Goal: Task Accomplishment & Management: Use online tool/utility

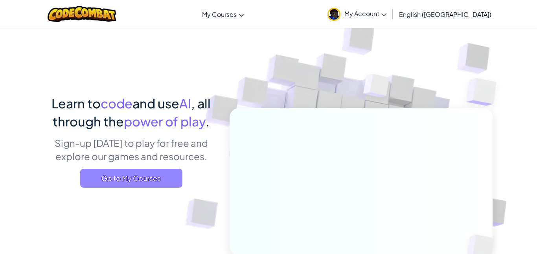
click at [136, 176] on span "Go to My Courses" at bounding box center [131, 178] width 102 height 19
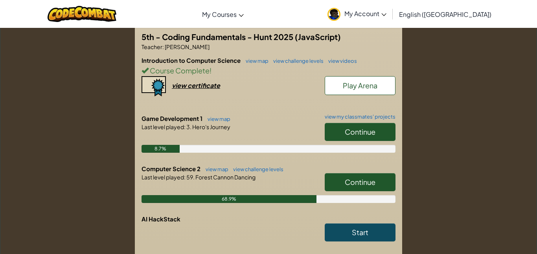
scroll to position [189, 0]
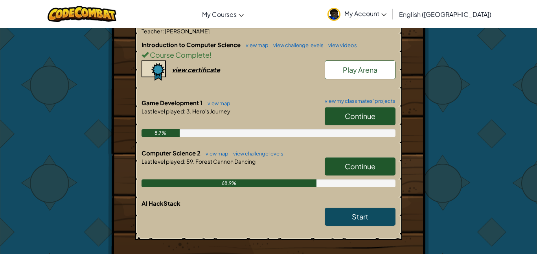
click at [346, 162] on span "Continue" at bounding box center [360, 166] width 31 height 9
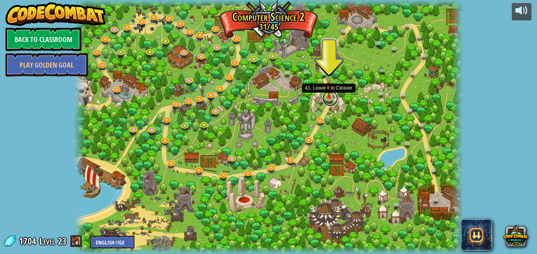
click at [331, 98] on link at bounding box center [331, 99] width 16 height 16
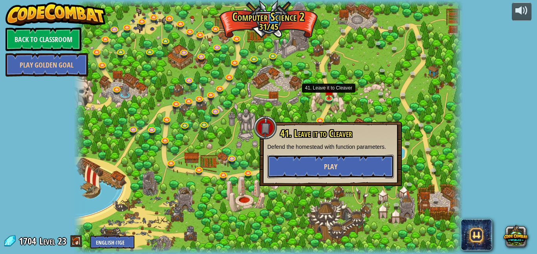
click at [302, 166] on button "Play" at bounding box center [330, 167] width 127 height 24
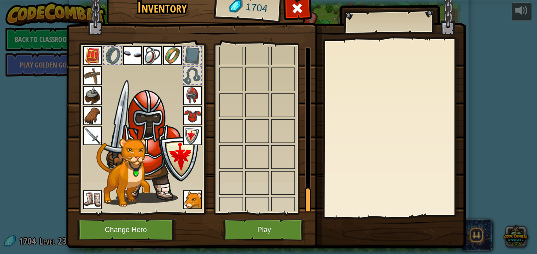
scroll to position [926, 0]
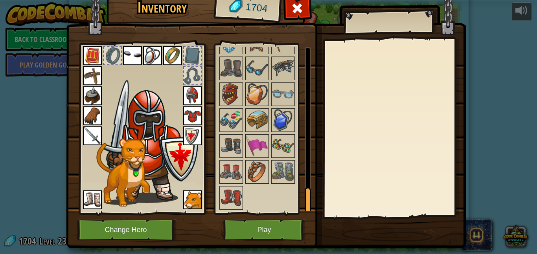
drag, startPoint x: 305, startPoint y: 68, endPoint x: 307, endPoint y: 218, distance: 150.3
click at [307, 218] on div "Inventory 1704 Available Equip Equip Equip Equip Equip Equip Equip Equip Equip …" at bounding box center [269, 120] width 400 height 260
click at [280, 168] on img at bounding box center [283, 172] width 22 height 22
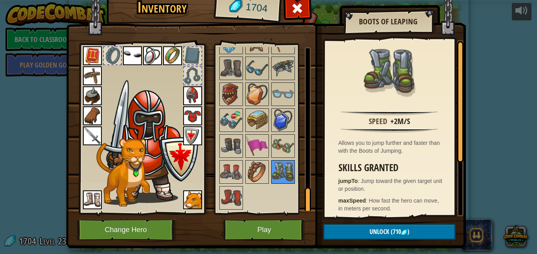
click at [280, 168] on img at bounding box center [283, 172] width 22 height 22
click at [229, 191] on img at bounding box center [231, 198] width 22 height 22
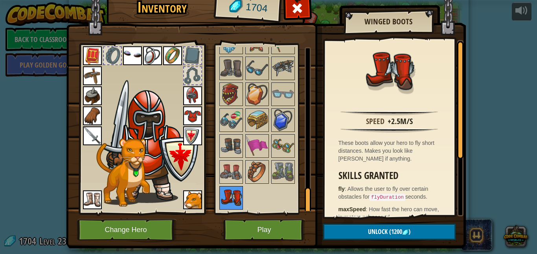
click at [229, 191] on img at bounding box center [231, 198] width 22 height 22
click at [285, 177] on img at bounding box center [283, 172] width 22 height 22
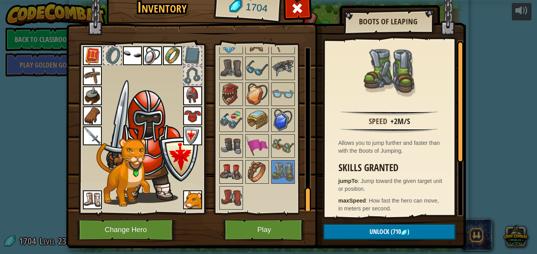
click at [229, 174] on img at bounding box center [231, 172] width 22 height 22
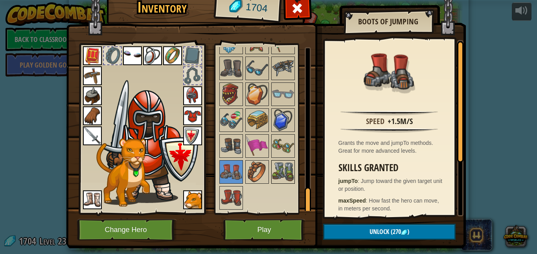
click at [292, 182] on img at bounding box center [283, 172] width 22 height 22
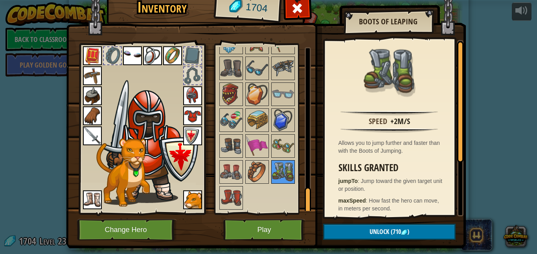
click at [291, 180] on img at bounding box center [283, 172] width 22 height 22
click at [235, 147] on img at bounding box center [231, 146] width 22 height 22
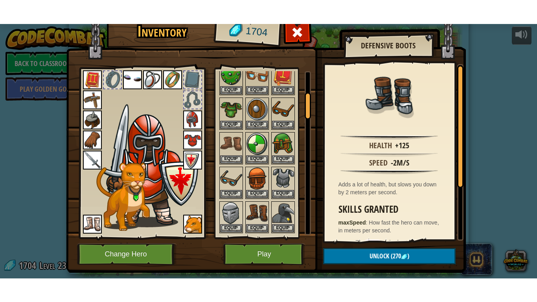
scroll to position [0, 0]
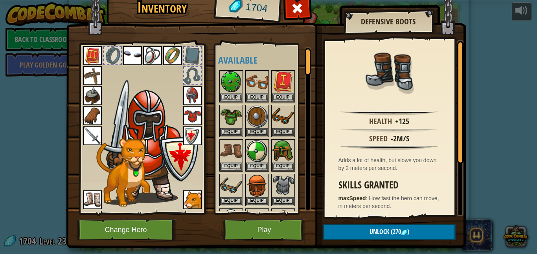
drag, startPoint x: 306, startPoint y: 196, endPoint x: 279, endPoint y: 40, distance: 158.4
click at [279, 40] on div "Inventory 1704 Available Equip Equip Equip Equip Equip Equip Equip Equip Equip …" at bounding box center [269, 120] width 400 height 260
click at [240, 230] on button "Play" at bounding box center [264, 230] width 82 height 22
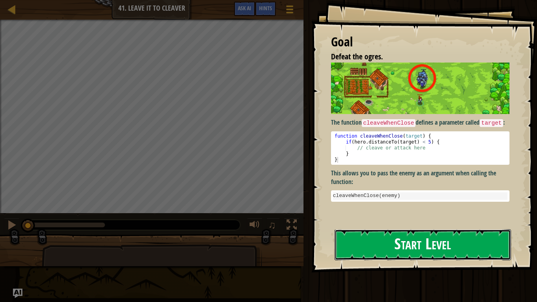
click at [400, 239] on button "Start Level" at bounding box center [423, 244] width 177 height 31
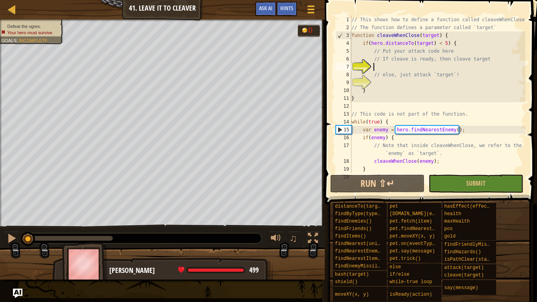
click at [466, 48] on div "// This shows how to define a function called cleaveWhenClose // The function d…" at bounding box center [437, 102] width 175 height 173
type textarea "// Put your attack code here"
click at [477, 83] on div "// This shows how to define a function called cleaveWhenClose // The function d…" at bounding box center [437, 102] width 175 height 173
click at [407, 67] on div "// This shows how to define a function called cleaveWhenClose // The function d…" at bounding box center [437, 102] width 175 height 173
click at [459, 52] on div "// This shows how to define a function called cleaveWhenClose // The function d…" at bounding box center [437, 102] width 175 height 173
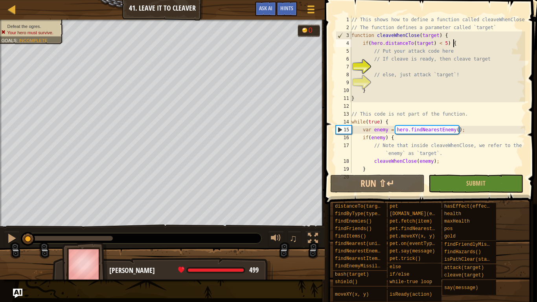
click at [455, 46] on div "// This shows how to define a function called cleaveWhenClose // The function d…" at bounding box center [437, 102] width 175 height 173
type textarea "if(hero.distanceTo(target) < 5) {"
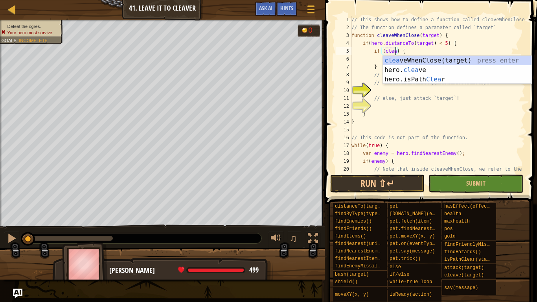
scroll to position [4, 7]
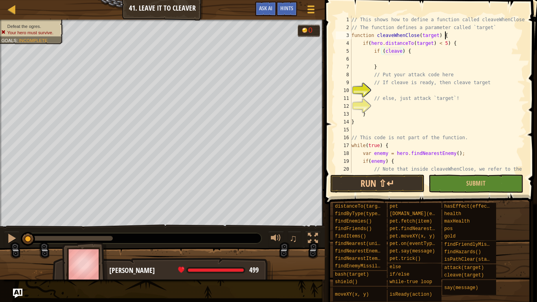
click at [496, 32] on div "// This shows how to define a function called cleaveWhenClose // The function d…" at bounding box center [437, 106] width 175 height 181
click at [496, 31] on div "// This shows how to define a function called cleaveWhenClose // The function d…" at bounding box center [437, 106] width 175 height 181
type textarea "// The function defines a parameter called `target`"
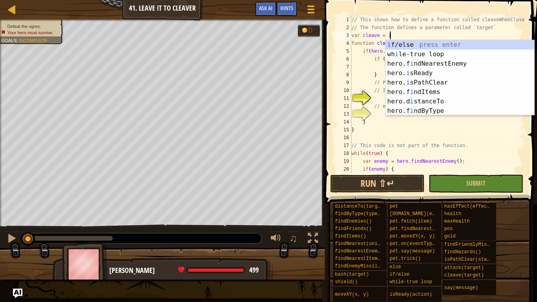
scroll to position [4, 6]
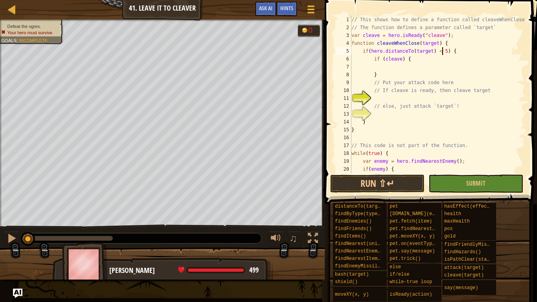
type textarea "if (cleave) {"
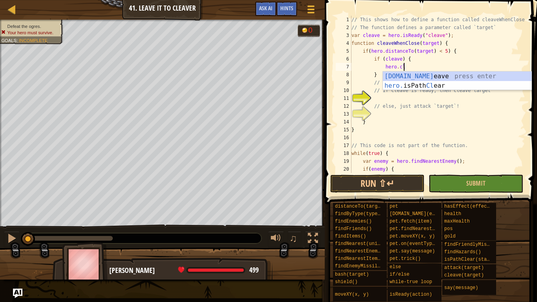
scroll to position [4, 7]
click at [447, 75] on div "hero.cle ave press enter hero. isPath Cle ar press enter" at bounding box center [457, 91] width 149 height 38
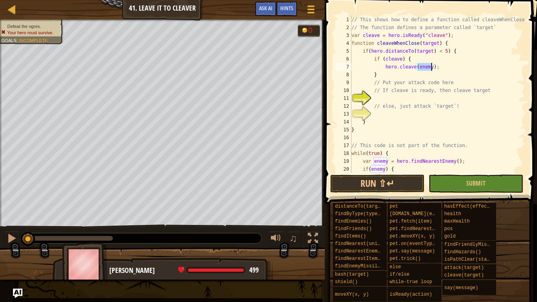
click at [446, 77] on div "// This shows how to define a function called cleaveWhenClose // The function d…" at bounding box center [437, 106] width 175 height 181
click at [496, 26] on div "// This shows how to define a function called cleaveWhenClose // The function d…" at bounding box center [437, 106] width 175 height 181
type textarea "// The function defines a parameter called `target`"
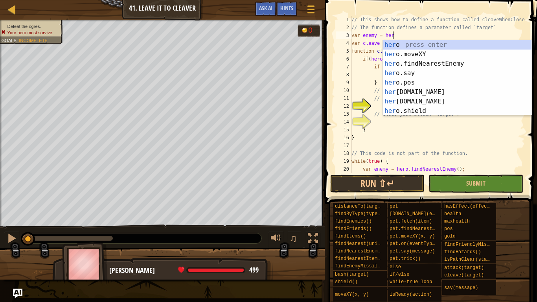
scroll to position [0, 0]
type textarea "var enemy = hero."
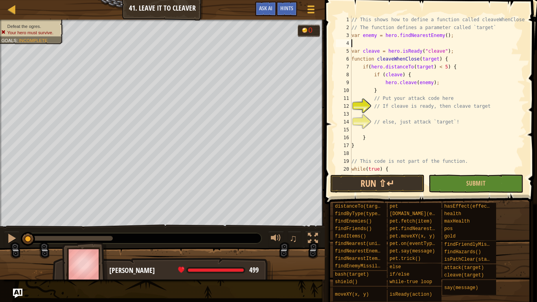
scroll to position [4, 0]
type textarea "var enemy = hero.findNearestEnemy();"
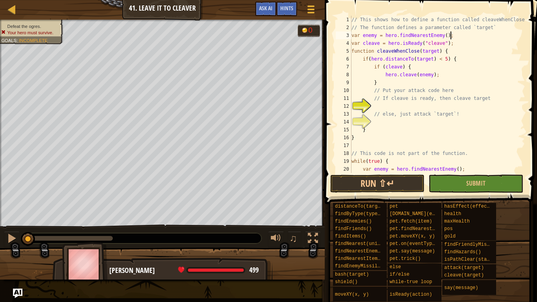
click at [411, 108] on div "// This shows how to define a function called cleaveWhenClose // The function d…" at bounding box center [437, 102] width 175 height 173
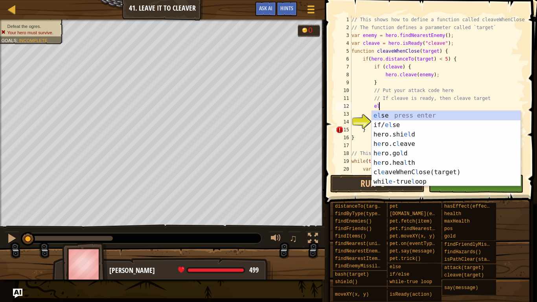
type textarea "e"
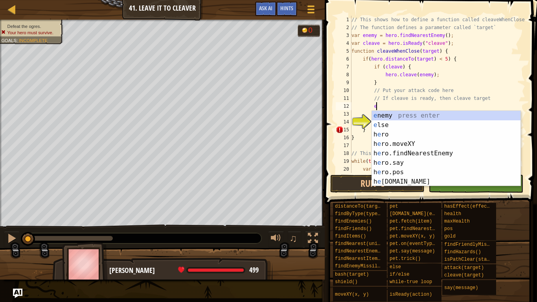
scroll to position [4, 3]
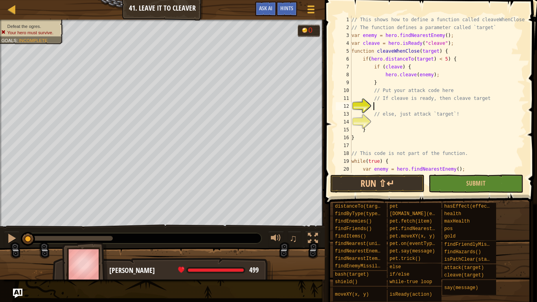
click at [376, 83] on div "// This shows how to define a function called cleaveWhenClose // The function d…" at bounding box center [437, 102] width 175 height 173
type textarea "}"
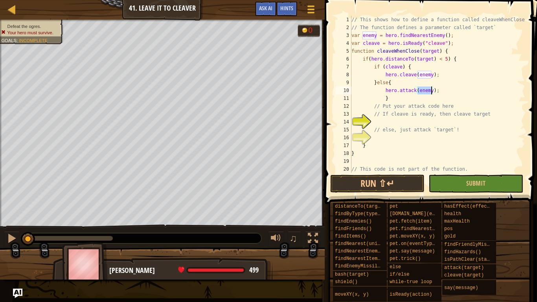
scroll to position [4, 5]
type textarea "// If cleave is ready, then cleave target"
type textarea "// else, just attack `target`!"
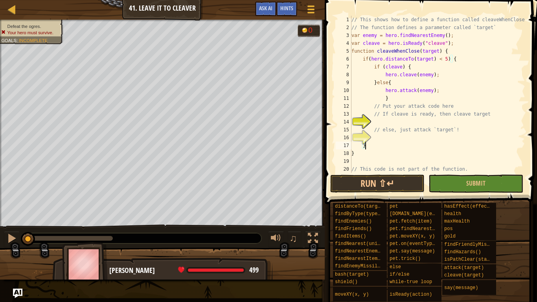
type textarea "}"
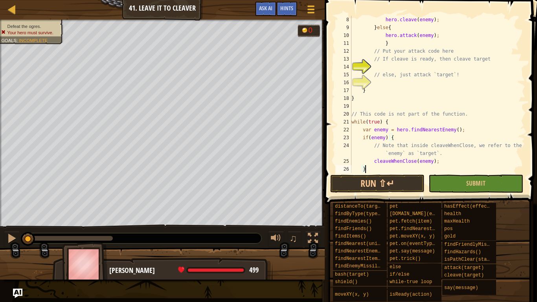
type textarea "}"
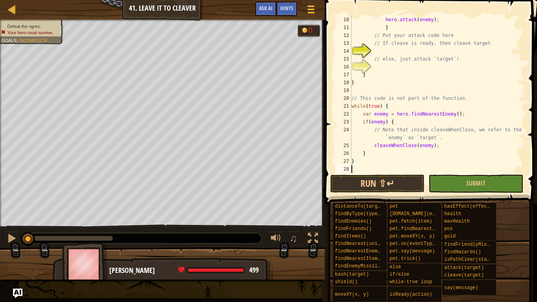
scroll to position [71, 0]
click at [376, 184] on button "Run ⇧↵" at bounding box center [377, 184] width 94 height 18
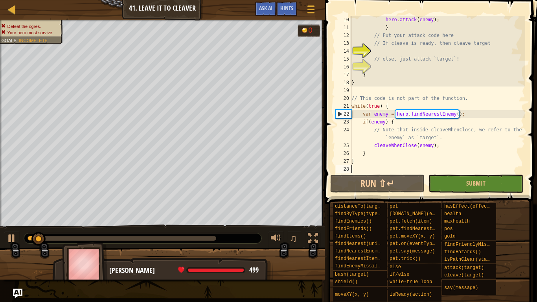
click at [37, 38] on span "Incomplete" at bounding box center [33, 40] width 29 height 5
drag, startPoint x: 170, startPoint y: 236, endPoint x: 0, endPoint y: 229, distance: 169.3
click at [0, 229] on div "♫" at bounding box center [162, 237] width 325 height 24
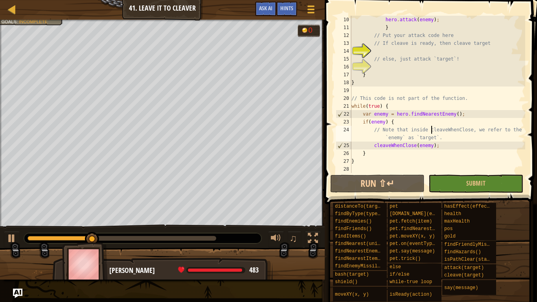
type textarea "if(enemy) {"
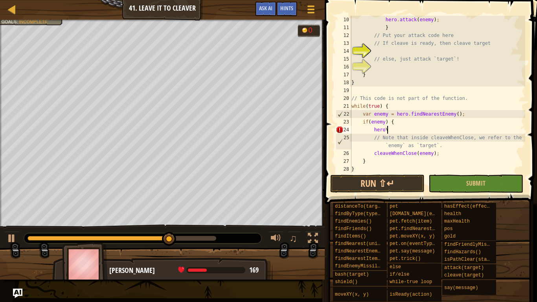
scroll to position [0, 0]
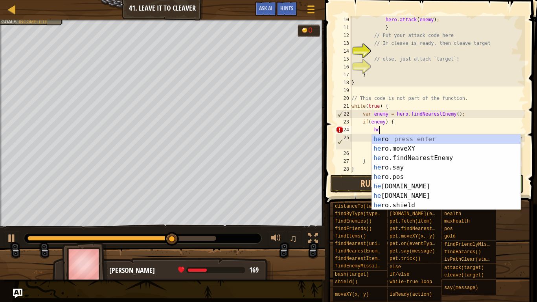
type textarea "h"
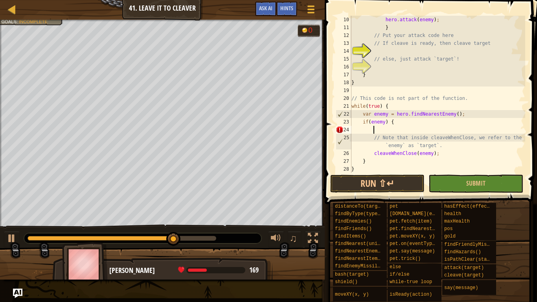
scroll to position [4, 3]
click at [459, 62] on div "hero . attack ( enemy ) ; } // Put your attack code here // If cleave is ready,…" at bounding box center [437, 102] width 175 height 173
type textarea "// else, just attack `target`!"
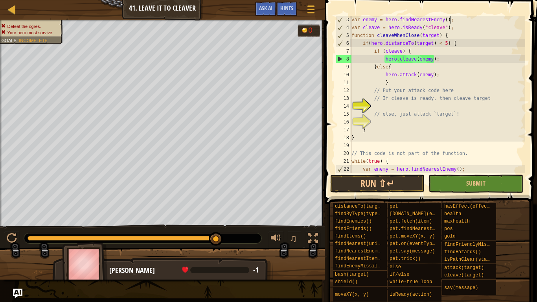
scroll to position [8, 0]
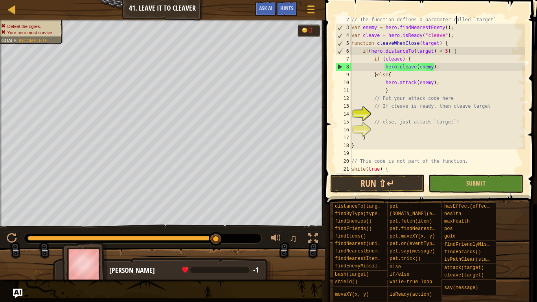
click at [431, 69] on div "// The function defines a parameter called `target` var enemy = hero . findNear…" at bounding box center [437, 102] width 175 height 173
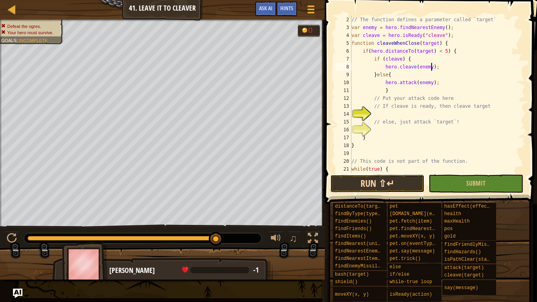
click at [368, 190] on button "Run ⇧↵" at bounding box center [377, 184] width 94 height 18
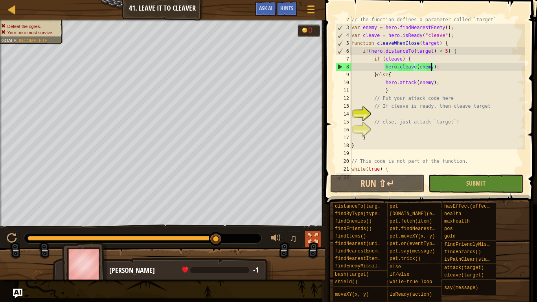
drag, startPoint x: 73, startPoint y: 234, endPoint x: 308, endPoint y: 237, distance: 234.8
click at [308, 237] on div "♫" at bounding box center [162, 237] width 325 height 24
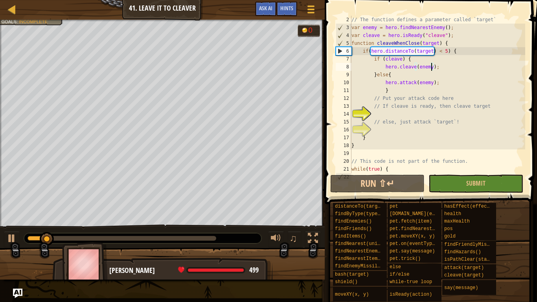
click at [431, 51] on div "// The function defines a parameter called `target` var enemy = hero . findNear…" at bounding box center [437, 102] width 175 height 173
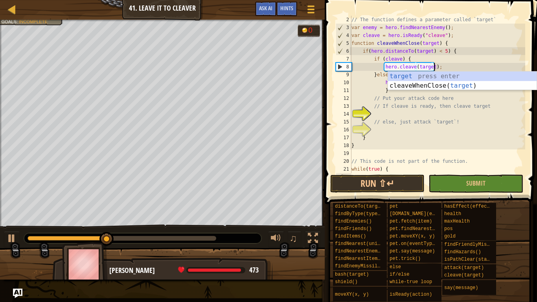
scroll to position [4, 12]
click at [498, 52] on div "// The function defines a parameter called `target` var enemy = hero . findNear…" at bounding box center [437, 102] width 175 height 173
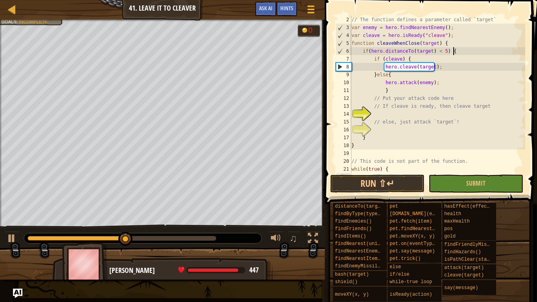
click at [450, 28] on div "// The function defines a parameter called `target` var enemy = hero . findNear…" at bounding box center [437, 102] width 175 height 173
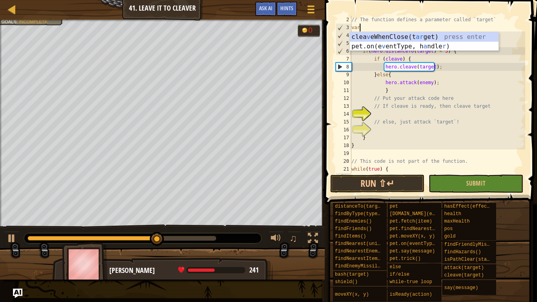
scroll to position [4, 0]
type textarea "v"
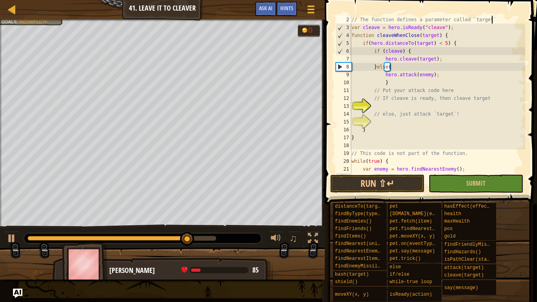
click at [389, 68] on div "// The function defines a parameter called `target` var cleave = hero . isReady…" at bounding box center [437, 102] width 175 height 173
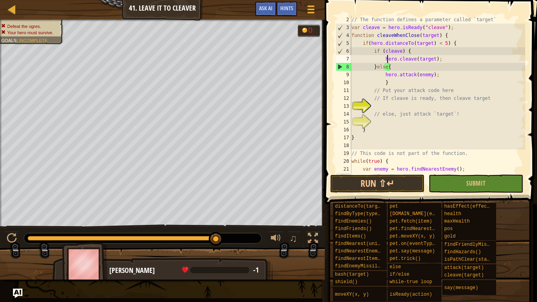
click at [388, 69] on div "// The function defines a parameter called `target` var cleave = hero . isReady…" at bounding box center [437, 102] width 175 height 173
click at [400, 178] on button "Run ⇧↵" at bounding box center [377, 184] width 94 height 18
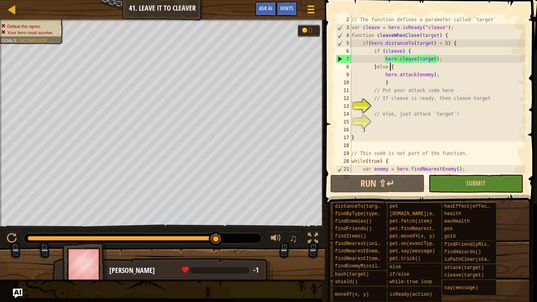
click at [431, 77] on div "// The function defines a parameter called `target` var cleave = hero . isReady…" at bounding box center [437, 102] width 175 height 173
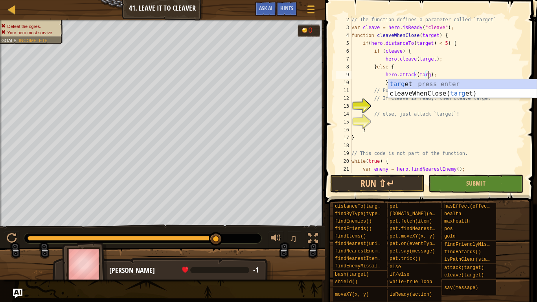
scroll to position [4, 12]
click at [475, 60] on div "// The function defines a parameter called `target` var cleave = hero . isReady…" at bounding box center [437, 102] width 175 height 173
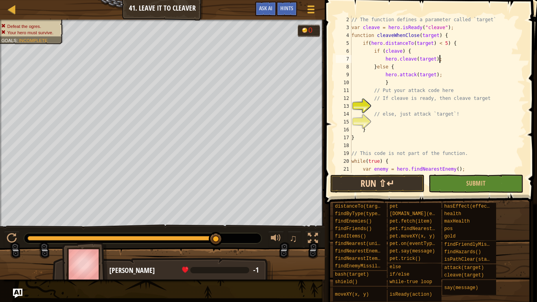
type textarea "hero.cleave(target);"
click at [371, 176] on button "Run ⇧↵" at bounding box center [377, 184] width 94 height 18
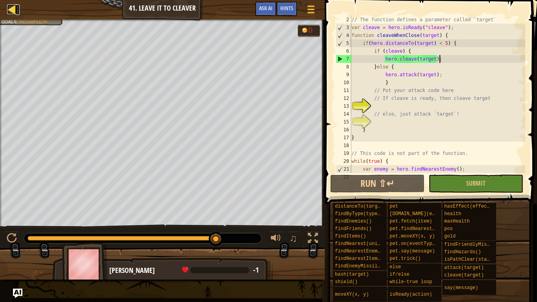
click at [17, 12] on div at bounding box center [12, 9] width 10 height 10
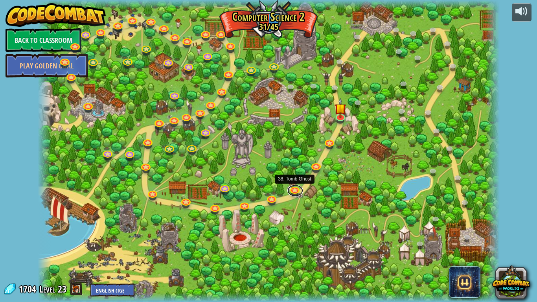
click at [294, 192] on link at bounding box center [296, 191] width 16 height 12
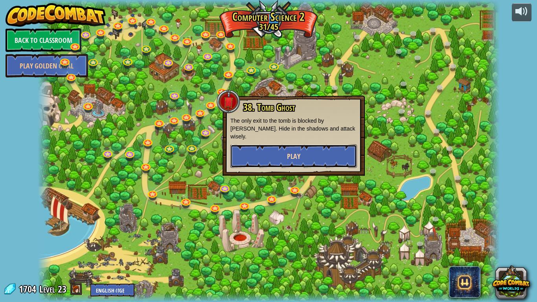
click at [276, 150] on button "Play" at bounding box center [293, 156] width 127 height 24
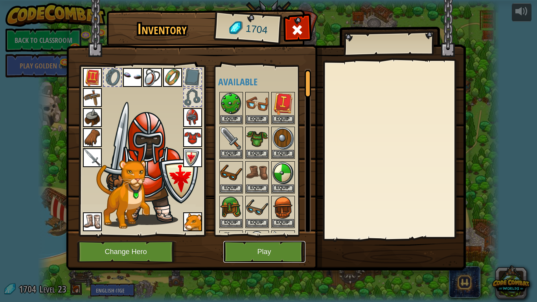
click at [243, 254] on button "Play" at bounding box center [264, 252] width 82 height 22
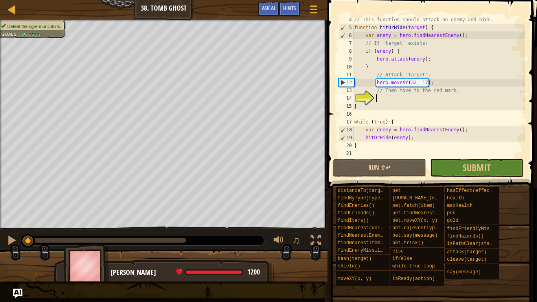
scroll to position [8, 0]
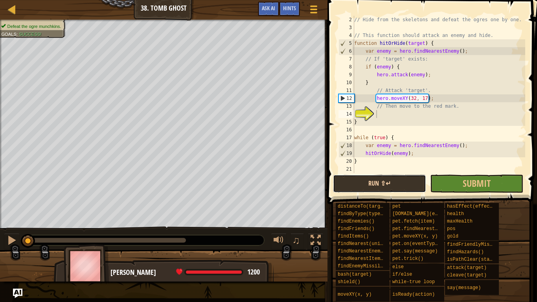
click at [356, 182] on button "Run ⇧↵" at bounding box center [379, 184] width 93 height 18
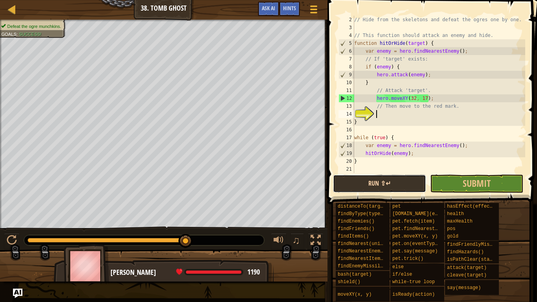
click at [397, 181] on button "Run ⇧↵" at bounding box center [379, 184] width 93 height 18
click at [398, 181] on button "Run ⇧↵" at bounding box center [379, 184] width 93 height 18
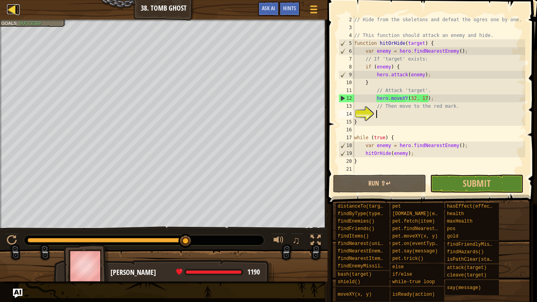
click at [15, 12] on div at bounding box center [12, 9] width 10 height 10
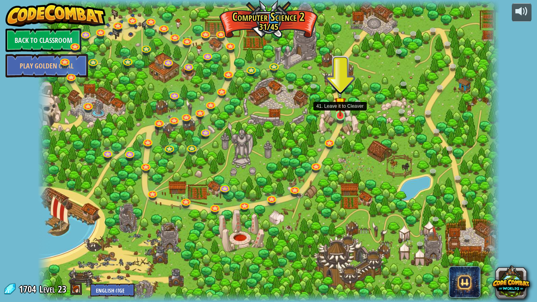
click at [344, 116] on img at bounding box center [341, 103] width 12 height 27
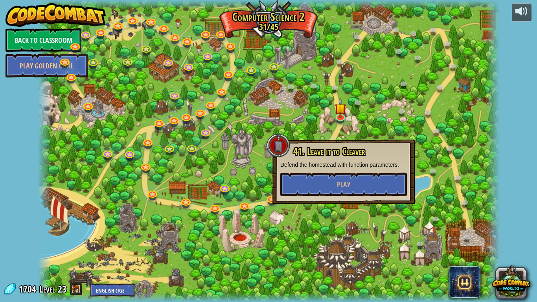
click at [330, 170] on div "41. Leave it to Cleaver Defend the homestead with function parameters. Play" at bounding box center [343, 171] width 127 height 50
click at [327, 176] on button "Play" at bounding box center [343, 185] width 127 height 24
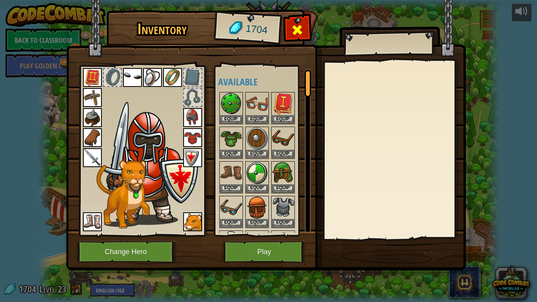
click at [303, 35] on span at bounding box center [297, 30] width 13 height 13
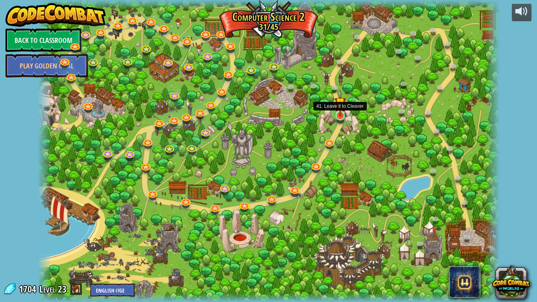
click at [339, 110] on img at bounding box center [341, 103] width 12 height 27
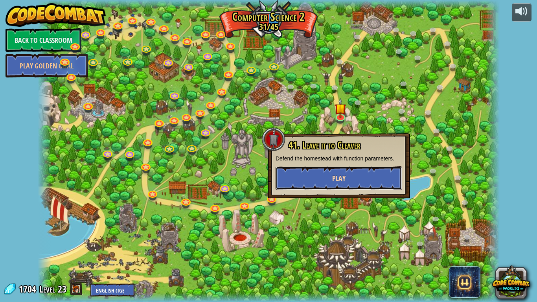
click at [326, 177] on button "Play" at bounding box center [339, 178] width 127 height 24
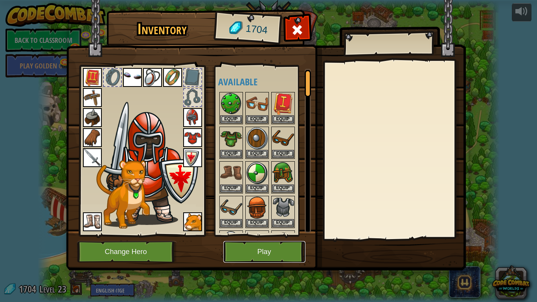
click at [269, 247] on button "Play" at bounding box center [264, 252] width 82 height 22
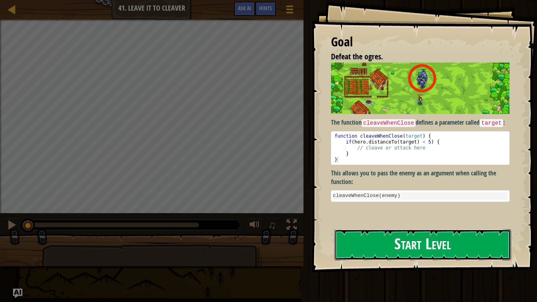
click at [378, 250] on button "Start Level" at bounding box center [423, 244] width 177 height 31
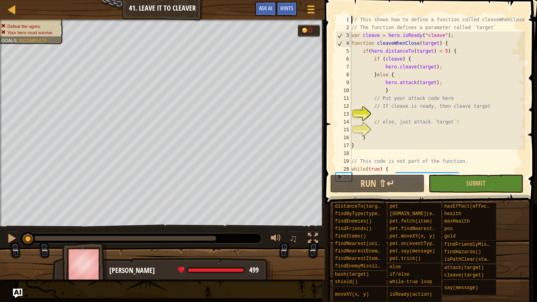
click at [433, 87] on div "// This shows how to define a function called cleaveWhenClose // The function d…" at bounding box center [437, 102] width 175 height 173
click at [434, 85] on div "// This shows how to define a function called cleaveWhenClose // The function d…" at bounding box center [437, 102] width 175 height 173
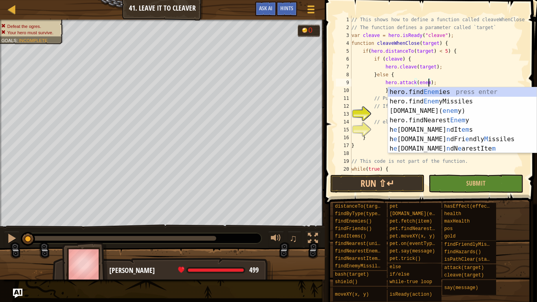
scroll to position [4, 11]
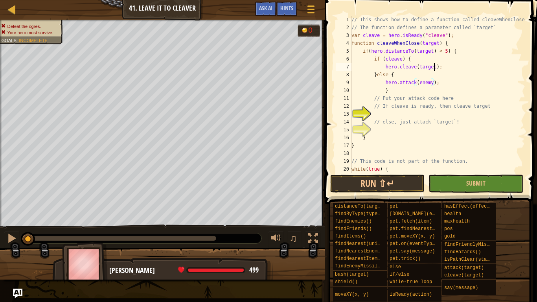
click at [434, 70] on div "// This shows how to define a function called cleaveWhenClose // The function d…" at bounding box center [437, 102] width 175 height 173
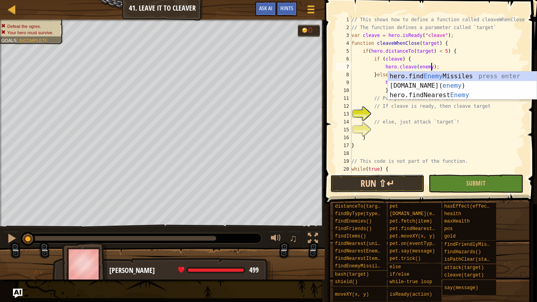
click at [393, 185] on button "Run ⇧↵" at bounding box center [377, 184] width 94 height 18
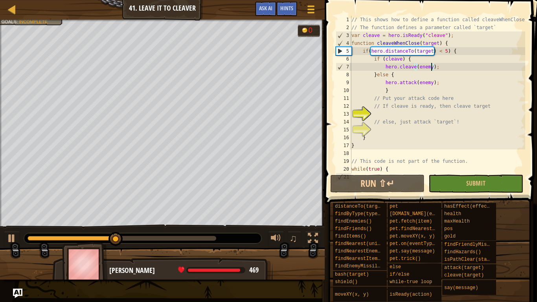
click at [377, 75] on div "// This shows how to define a function called cleaveWhenClose // The function d…" at bounding box center [437, 102] width 175 height 173
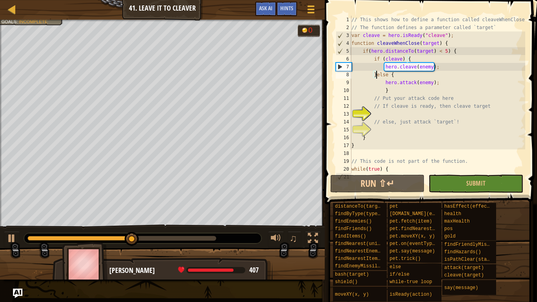
click at [368, 59] on div "// This shows how to define a function called cleaveWhenClose // The function d…" at bounding box center [437, 102] width 175 height 173
click at [382, 60] on div "// This shows how to define a function called cleaveWhenClose // The function d…" at bounding box center [437, 102] width 175 height 173
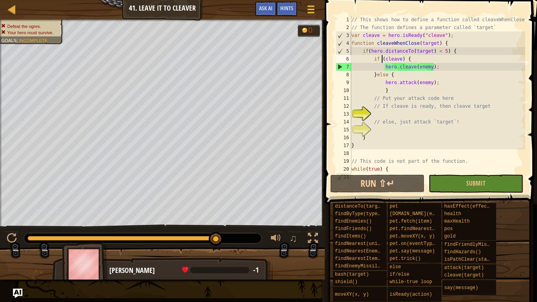
drag, startPoint x: 174, startPoint y: 242, endPoint x: 251, endPoint y: 238, distance: 76.8
click at [251, 238] on div at bounding box center [143, 238] width 238 height 10
click at [390, 76] on div "// This shows how to define a function called cleaveWhenClose // The function d…" at bounding box center [437, 102] width 175 height 173
type textarea "}else{"
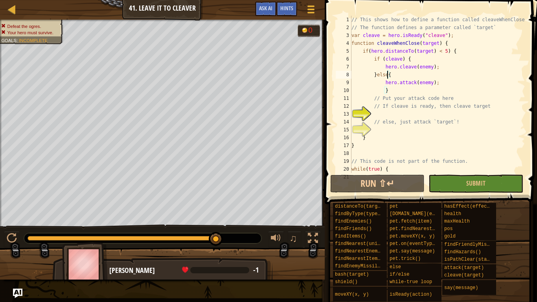
click at [383, 131] on div "// This shows how to define a function called cleaveWhenClose // The function d…" at bounding box center [437, 102] width 175 height 173
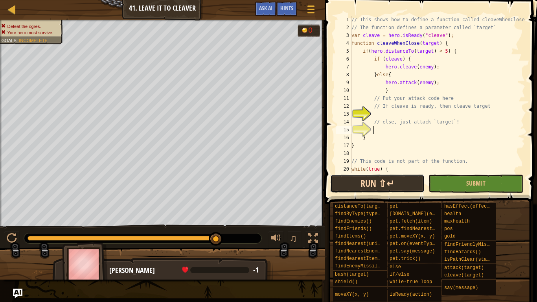
click at [394, 183] on button "Run ⇧↵" at bounding box center [377, 184] width 94 height 18
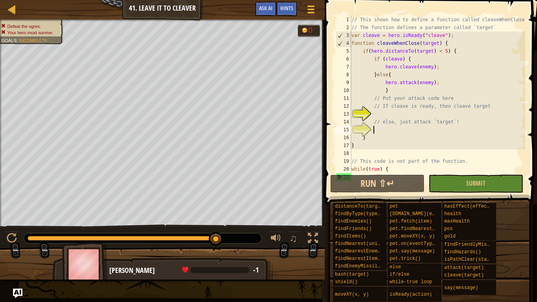
drag, startPoint x: 62, startPoint y: 236, endPoint x: 240, endPoint y: 230, distance: 177.9
click at [240, 230] on div "♫" at bounding box center [162, 237] width 325 height 24
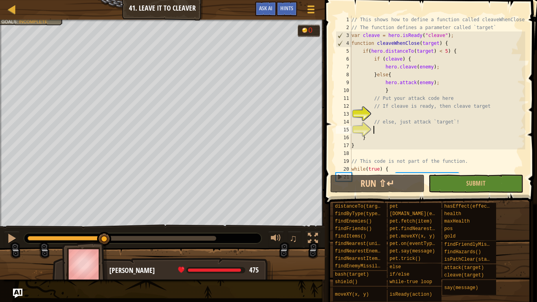
drag, startPoint x: 44, startPoint y: 236, endPoint x: 107, endPoint y: 231, distance: 63.1
click at [107, 231] on div "♫" at bounding box center [162, 237] width 325 height 24
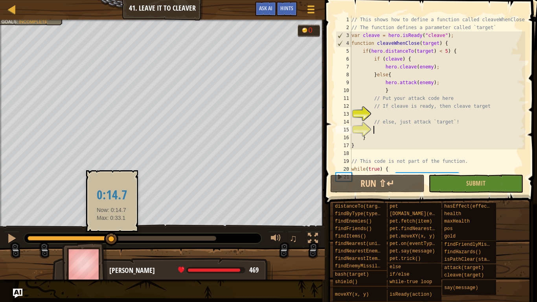
drag, startPoint x: 112, startPoint y: 236, endPoint x: 129, endPoint y: 238, distance: 17.0
click at [118, 238] on div at bounding box center [111, 239] width 14 height 14
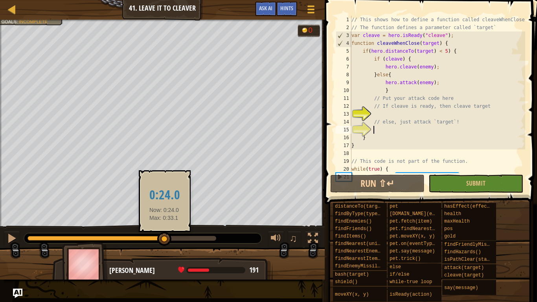
drag, startPoint x: 136, startPoint y: 239, endPoint x: 164, endPoint y: 239, distance: 28.3
click at [164, 239] on div at bounding box center [164, 239] width 14 height 14
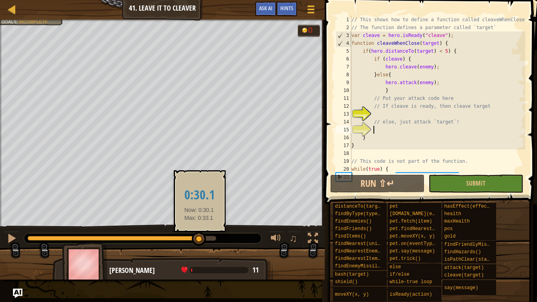
drag, startPoint x: 177, startPoint y: 240, endPoint x: 200, endPoint y: 238, distance: 23.3
click at [200, 238] on div at bounding box center [122, 238] width 189 height 5
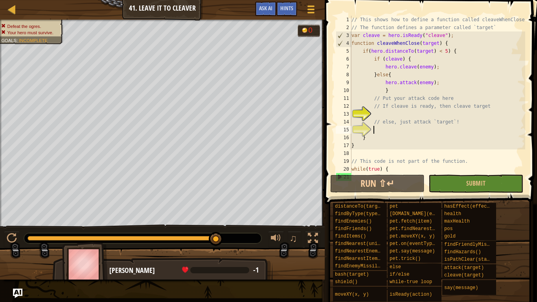
drag, startPoint x: 201, startPoint y: 237, endPoint x: 234, endPoint y: 244, distance: 34.6
click at [234, 244] on div "♫" at bounding box center [162, 237] width 325 height 24
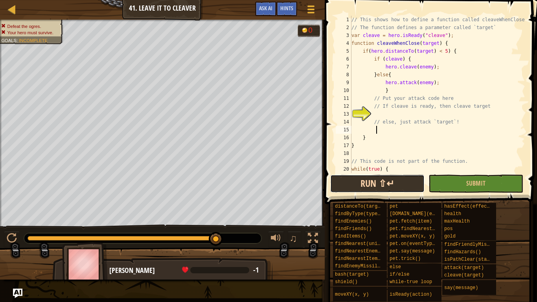
click at [360, 184] on button "Run ⇧↵" at bounding box center [377, 184] width 94 height 18
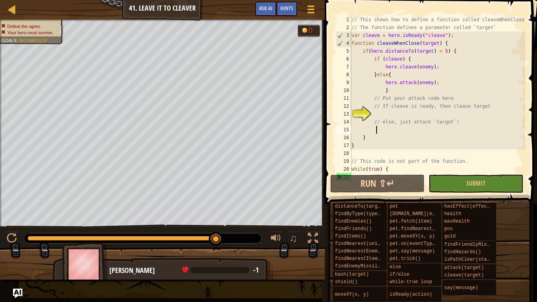
click at [376, 74] on div "// This shows how to define a function called cleaveWhenClose // The function d…" at bounding box center [437, 102] width 175 height 173
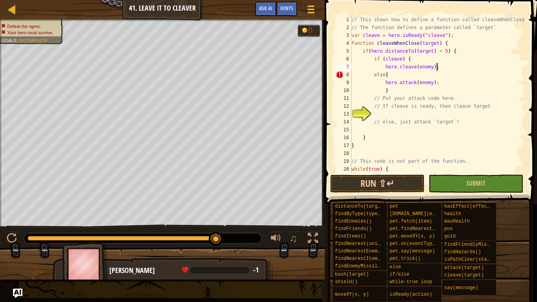
click at [437, 65] on div "// This shows how to define a function called cleaveWhenClose // The function d…" at bounding box center [437, 102] width 175 height 173
type textarea "hero.cleave(enemy);"
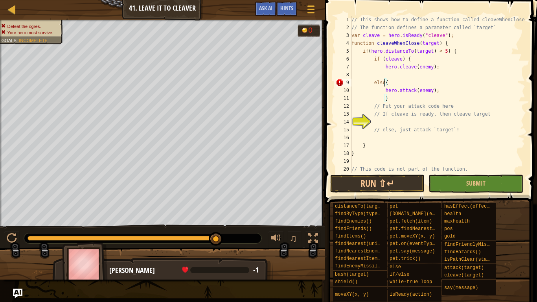
type textarea "// If cleave is ready, then cleave target"
type textarea "// else, just attack `target`!"
type textarea "}"
type textarea "// else, just attack `target`!"
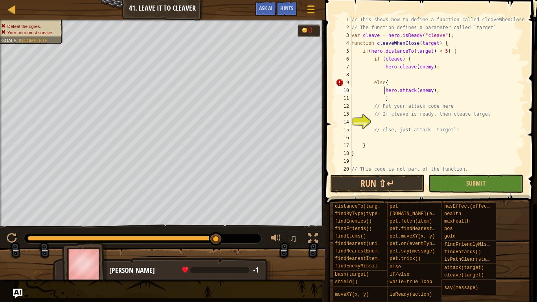
type textarea "else{"
type textarea "}"
click at [383, 186] on button "Run ⇧↵" at bounding box center [377, 184] width 94 height 18
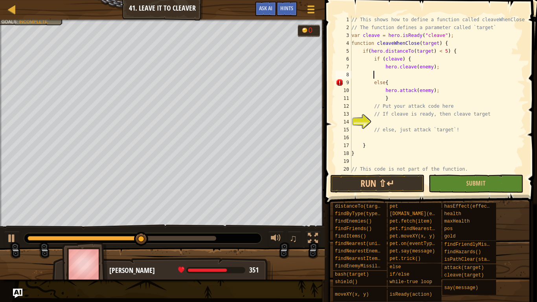
click at [392, 98] on div "// This shows how to define a function called cleaveWhenClose // The function d…" at bounding box center [437, 102] width 175 height 173
type textarea "}"
click at [369, 149] on div "// This shows how to define a function called cleaveWhenClose // The function d…" at bounding box center [437, 102] width 175 height 173
type textarea "}"
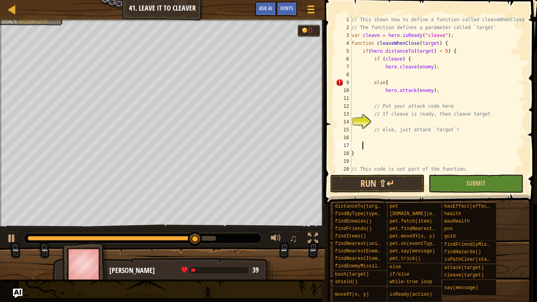
type textarea "}"
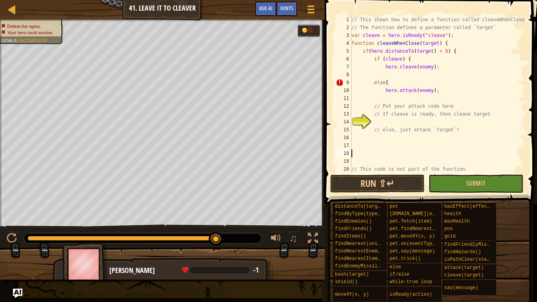
click at [371, 83] on div "// This shows how to define a function called cleaveWhenClose // The function d…" at bounding box center [437, 102] width 175 height 173
type textarea "hero.attack(enemy);"
type textarea "// If cleave is ready, then cleave target"
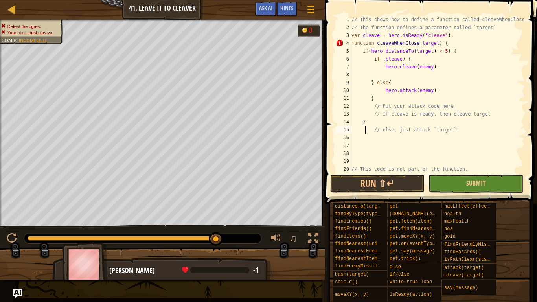
scroll to position [4, 2]
click at [382, 177] on button "Run ⇧↵" at bounding box center [377, 184] width 94 height 18
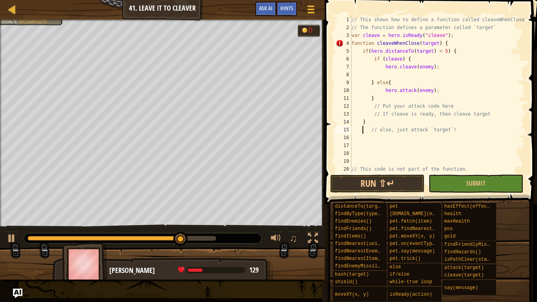
click at [378, 84] on div "// This shows how to define a function called cleaveWhenClose // The function d…" at bounding box center [437, 102] width 175 height 173
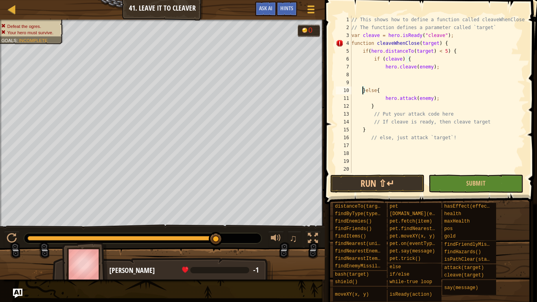
scroll to position [4, 2]
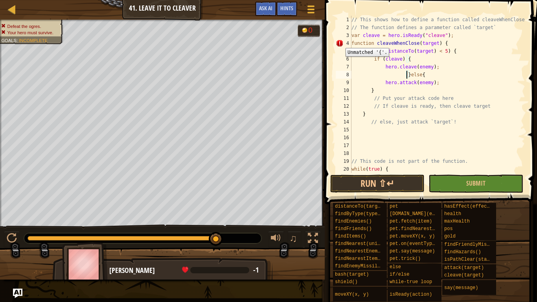
click at [340, 42] on div "4" at bounding box center [344, 43] width 16 height 8
click at [341, 42] on div "4" at bounding box center [344, 43] width 16 height 8
click at [341, 43] on div "4" at bounding box center [344, 43] width 16 height 8
click at [408, 61] on div "// This shows how to define a function called cleaveWhenClose // The function d…" at bounding box center [437, 102] width 175 height 173
click at [411, 75] on div "// This shows how to define a function called cleaveWhenClose // The function d…" at bounding box center [437, 102] width 175 height 173
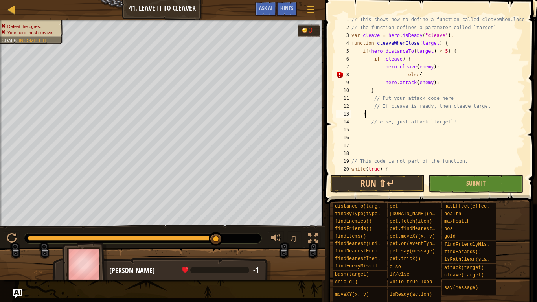
click at [364, 115] on div "// This shows how to define a function called cleaveWhenClose // The function d…" at bounding box center [437, 102] width 175 height 173
type textarea "}"
click at [378, 93] on div "// This shows how to define a function called cleaveWhenClose // The function d…" at bounding box center [437, 102] width 175 height 173
type textarea "}"
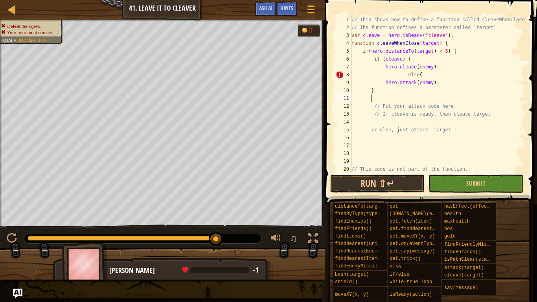
type textarea "["
click at [341, 72] on div "8" at bounding box center [344, 75] width 16 height 8
click at [341, 73] on div "8" at bounding box center [344, 75] width 16 height 8
click at [406, 74] on div "// This shows how to define a function called cleaveWhenClose // The function d…" at bounding box center [437, 102] width 175 height 173
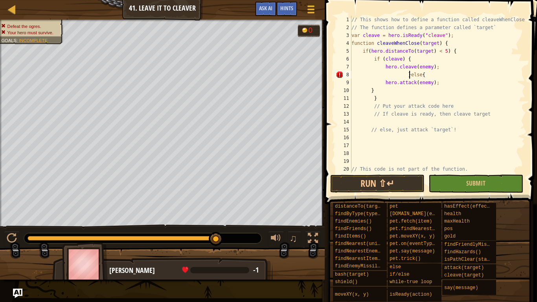
scroll to position [4, 8]
click at [380, 100] on div "// This shows how to define a function called cleaveWhenClose // The function d…" at bounding box center [437, 102] width 175 height 173
type textarea "}"
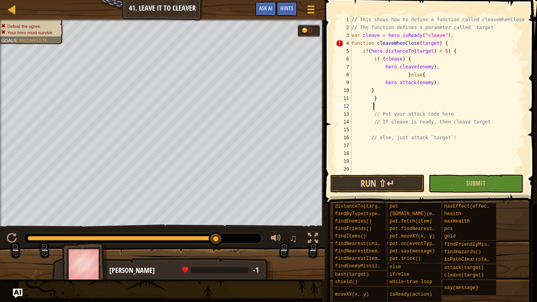
scroll to position [4, 3]
click at [382, 96] on div "// This shows how to define a function called cleaveWhenClose // The function d…" at bounding box center [437, 102] width 175 height 173
type textarea "}"
click at [380, 107] on div "// This shows how to define a function called cleaveWhenClose // The function d…" at bounding box center [437, 102] width 175 height 173
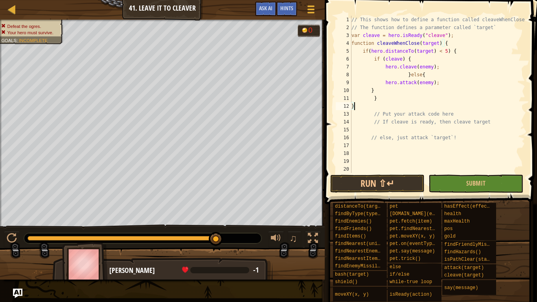
click at [356, 109] on div "// This shows how to define a function called cleaveWhenClose // The function d…" at bounding box center [437, 102] width 175 height 173
type textarea "}"
click at [352, 105] on div "// This shows how to define a function called cleaveWhenClose // The function d…" at bounding box center [437, 102] width 175 height 173
click at [372, 186] on button "Run ⇧↵" at bounding box center [377, 184] width 94 height 18
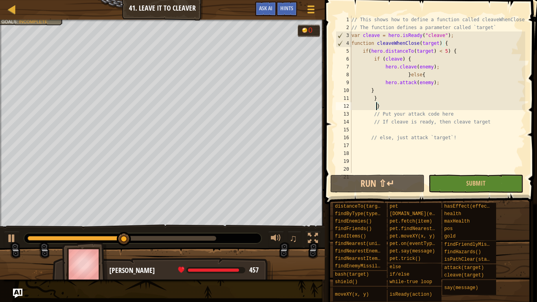
click at [346, 50] on div "5" at bounding box center [344, 51] width 16 height 8
click at [356, 51] on div "// This shows how to define a function called cleaveWhenClose // The function d…" at bounding box center [437, 102] width 175 height 173
click at [451, 50] on div "// This shows how to define a function called cleaveWhenClose // The function d…" at bounding box center [437, 102] width 175 height 173
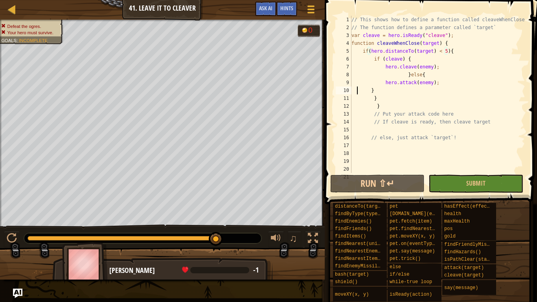
click at [358, 89] on div "// This shows how to define a function called cleaveWhenClose // The function d…" at bounding box center [437, 102] width 175 height 173
click at [342, 87] on div "10" at bounding box center [344, 91] width 16 height 8
type textarea "}"
click at [355, 181] on button "Run ⇧↵" at bounding box center [377, 184] width 94 height 18
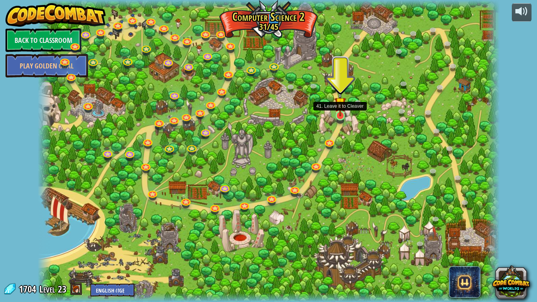
click at [341, 116] on div at bounding box center [340, 115] width 9 height 9
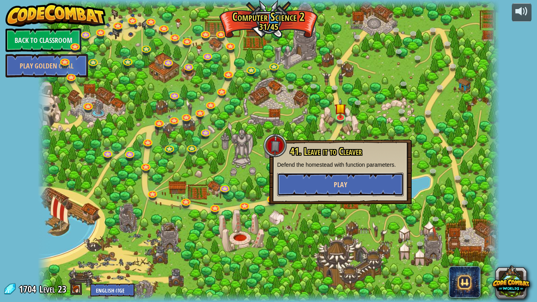
click at [345, 182] on span "Play" at bounding box center [340, 185] width 13 height 10
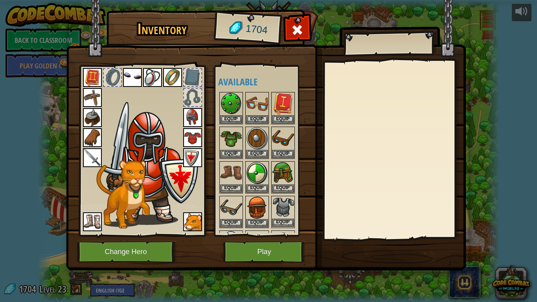
click at [277, 206] on img at bounding box center [283, 208] width 22 height 22
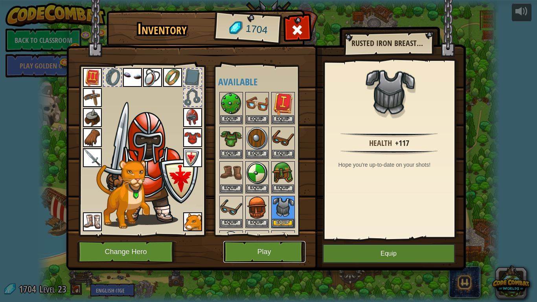
click at [275, 251] on button "Play" at bounding box center [264, 252] width 82 height 22
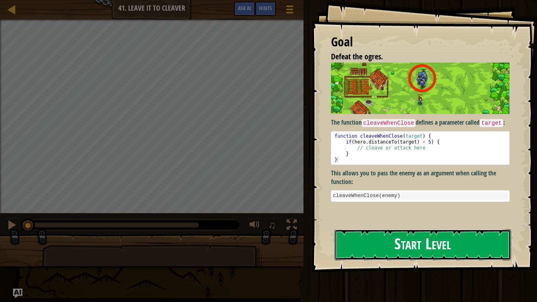
click at [370, 229] on button "Start Level" at bounding box center [423, 244] width 177 height 31
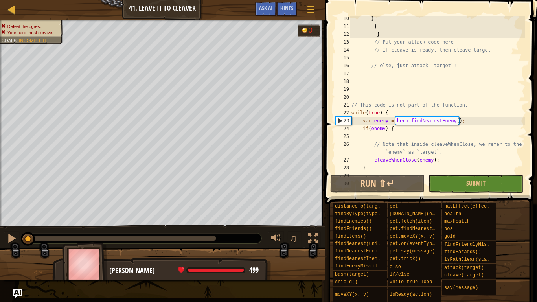
scroll to position [87, 0]
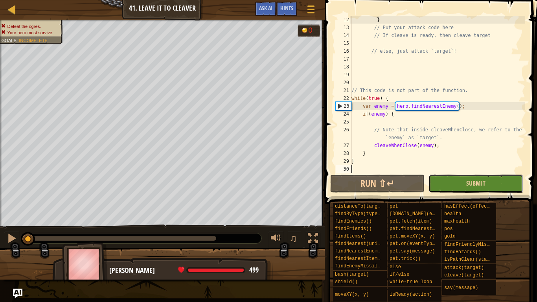
click at [457, 179] on button "Submit" at bounding box center [476, 184] width 94 height 18
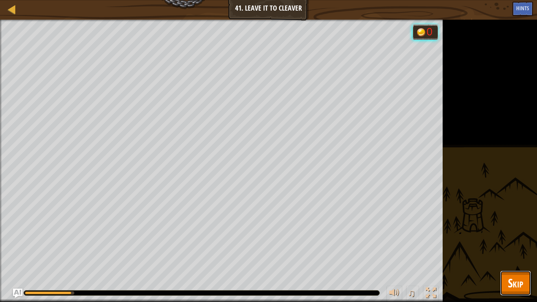
click at [509, 254] on span "Skip" at bounding box center [515, 283] width 15 height 16
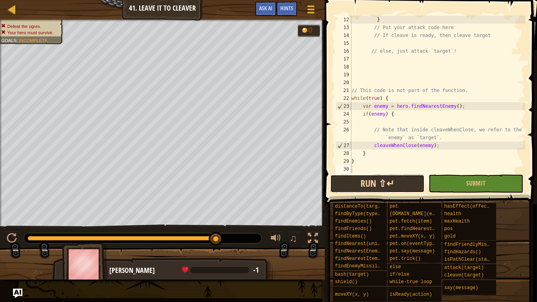
click at [400, 184] on button "Run ⇧↵" at bounding box center [377, 184] width 94 height 18
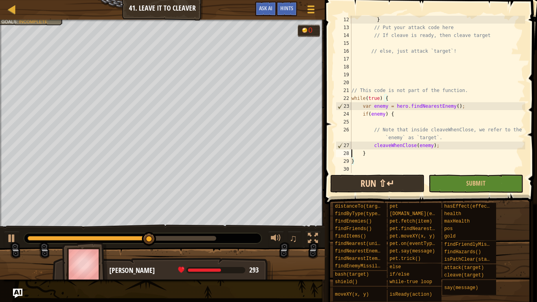
type textarea "// Note that inside cleaveWhenClose, we refer to the `enemy` as `target`."
type textarea "// This code is not part of the function."
type textarea "// else, just attack `target`!"
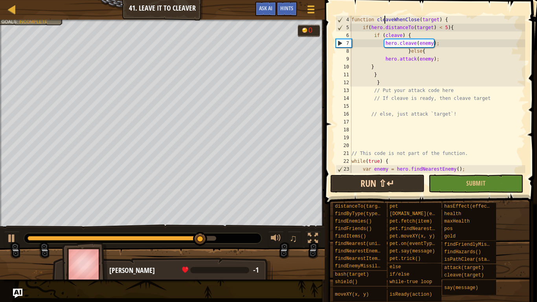
scroll to position [16, 0]
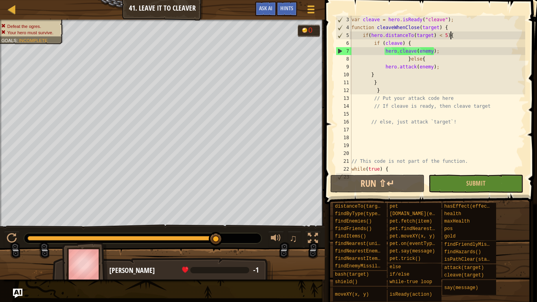
click at [452, 35] on div "var cleave = hero . isReady ( "cleave" ) ; function cleaveWhenClose ( target ) …" at bounding box center [437, 102] width 175 height 173
click at [374, 91] on div "var cleave = hero . isReady ( "cleave" ) ; function cleaveWhenClose ( target ) …" at bounding box center [437, 102] width 175 height 173
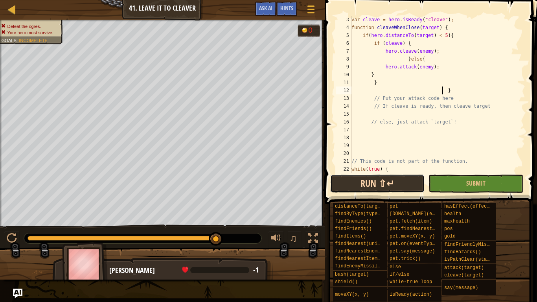
click at [389, 186] on button "Run ⇧↵" at bounding box center [377, 184] width 94 height 18
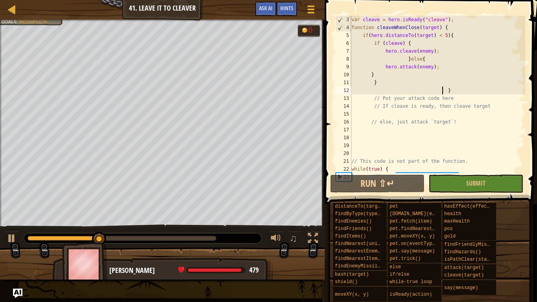
click at [448, 93] on div "var cleave = hero . isReady ( "cleave" ) ; function cleaveWhenClose ( target ) …" at bounding box center [437, 102] width 175 height 173
click at [445, 91] on div "var cleave = hero . isReady ( "cleave" ) ; function cleaveWhenClose ( target ) …" at bounding box center [437, 102] width 175 height 173
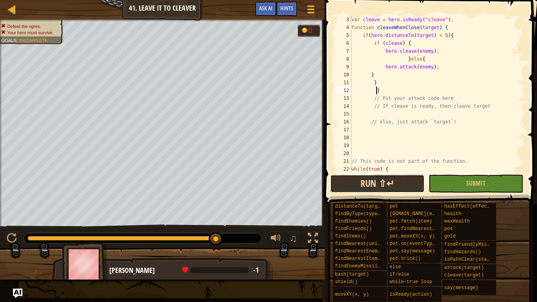
click at [370, 186] on button "Run ⇧↵" at bounding box center [377, 184] width 94 height 18
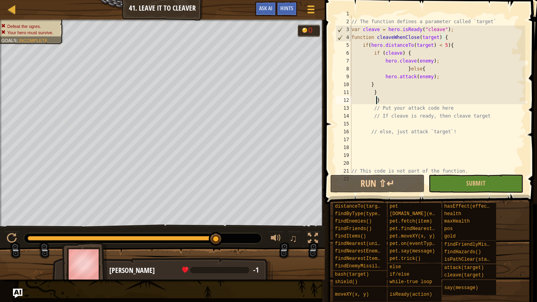
scroll to position [0, 0]
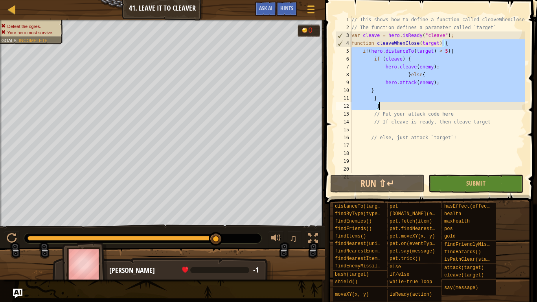
drag, startPoint x: 442, startPoint y: 42, endPoint x: 381, endPoint y: 105, distance: 87.6
click at [381, 105] on div "// This shows how to define a function called cleaveWhenClose // The function d…" at bounding box center [437, 102] width 175 height 173
click at [375, 99] on div "// This shows how to define a function called cleaveWhenClose // The function d…" at bounding box center [437, 94] width 175 height 157
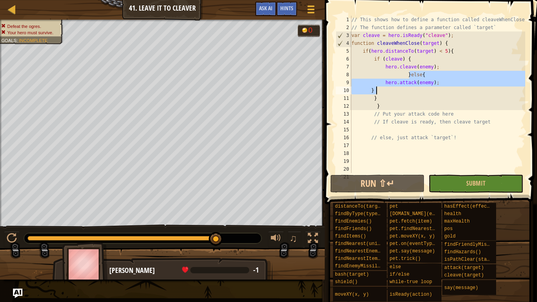
drag, startPoint x: 409, startPoint y: 74, endPoint x: 435, endPoint y: 87, distance: 28.0
click at [435, 87] on div "// This shows how to define a function called cleaveWhenClose // The function d…" at bounding box center [437, 102] width 175 height 173
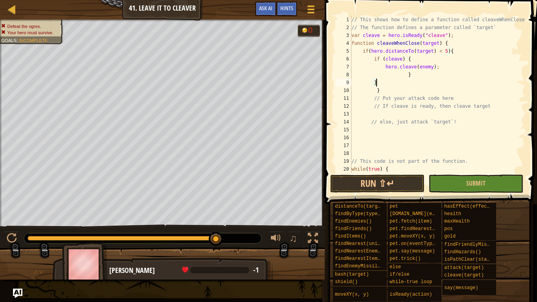
paste textarea "}"
type textarea "}"
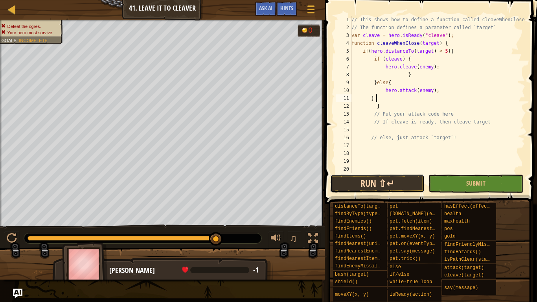
click at [370, 179] on button "Run ⇧↵" at bounding box center [377, 184] width 94 height 18
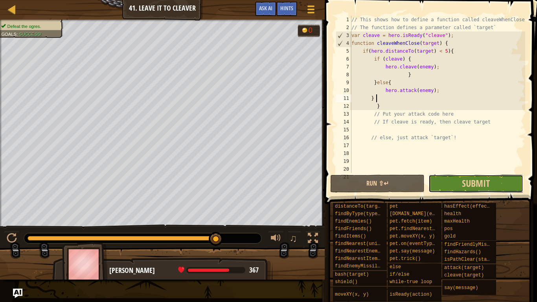
click at [444, 184] on button "Submit" at bounding box center [476, 184] width 94 height 18
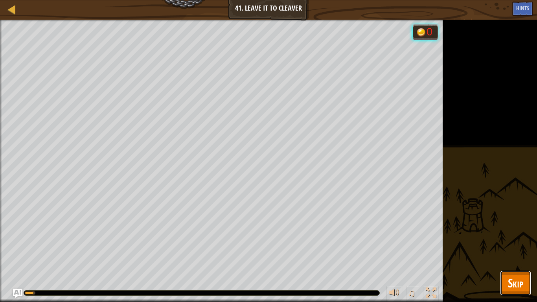
click at [518, 254] on span "Skip" at bounding box center [515, 283] width 15 height 16
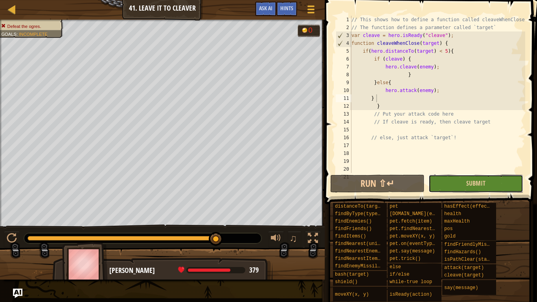
click at [444, 175] on button "Submit" at bounding box center [476, 184] width 94 height 18
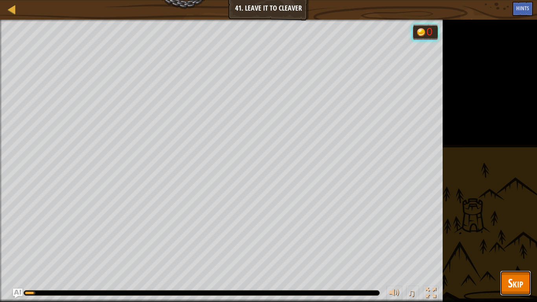
click at [519, 254] on span "Skip" at bounding box center [515, 283] width 15 height 16
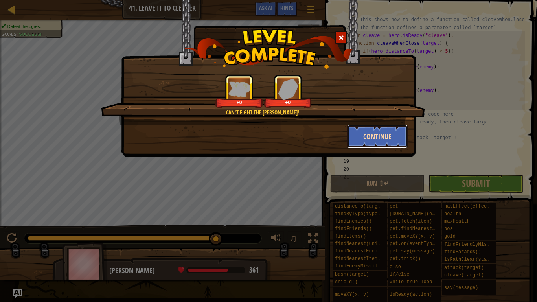
click at [379, 133] on button "Continue" at bounding box center [377, 137] width 61 height 24
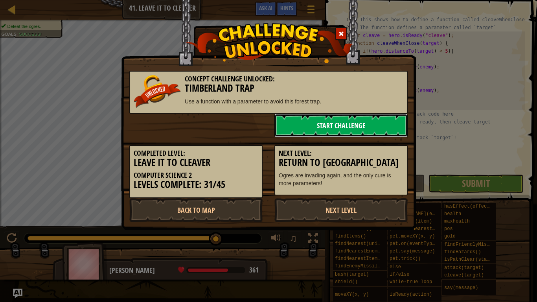
click at [342, 124] on link "Start Challenge" at bounding box center [341, 126] width 133 height 24
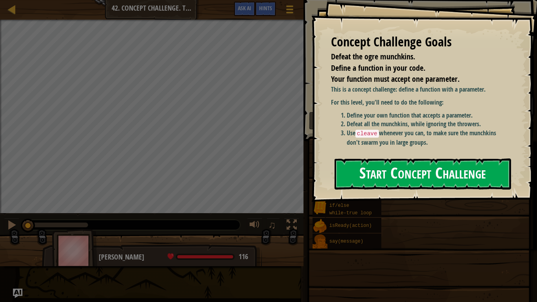
click at [371, 165] on button "Start Concept Challenge" at bounding box center [423, 174] width 177 height 31
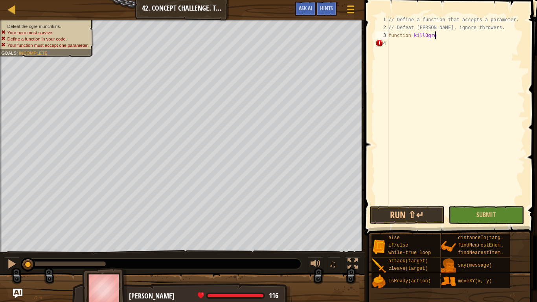
scroll to position [4, 6]
type textarea "function killOgres"
click at [378, 42] on div "4" at bounding box center [382, 43] width 13 height 8
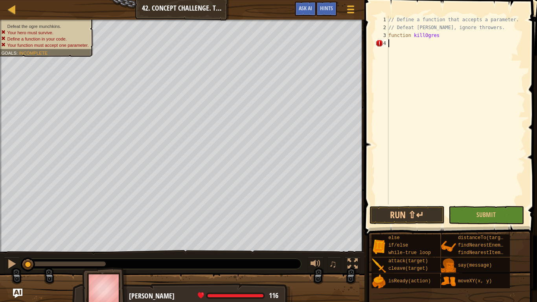
click at [412, 35] on div "// Define a function that accepts a parameter. // Defeat munchkins, ignore thro…" at bounding box center [456, 118] width 138 height 205
type textarea "function killOgres"
click at [16, 9] on div at bounding box center [12, 9] width 10 height 10
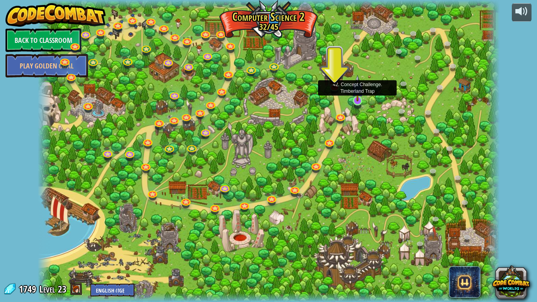
click at [355, 94] on img at bounding box center [358, 88] width 12 height 27
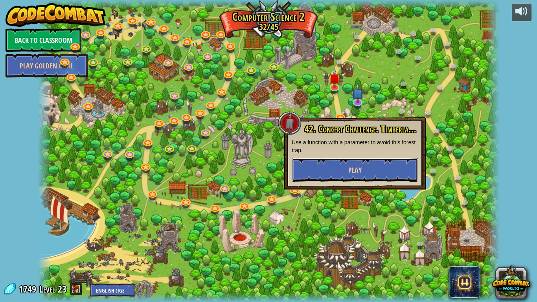
click at [341, 163] on button "Play" at bounding box center [355, 170] width 127 height 24
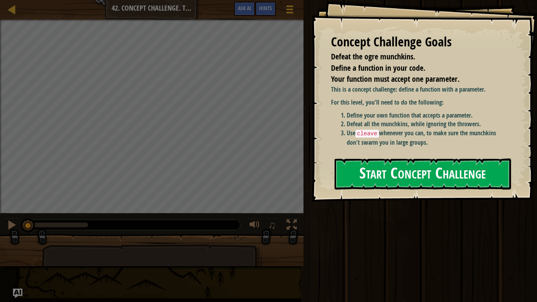
click at [361, 169] on button "Start Concept Challenge" at bounding box center [423, 174] width 177 height 31
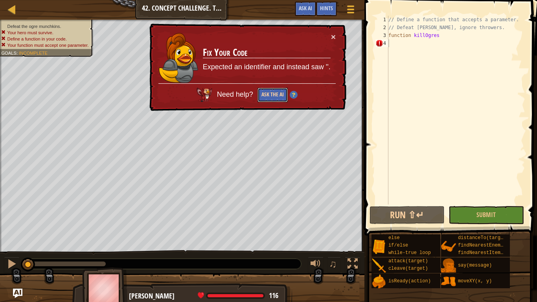
click at [276, 94] on button "Ask the AI" at bounding box center [273, 95] width 30 height 15
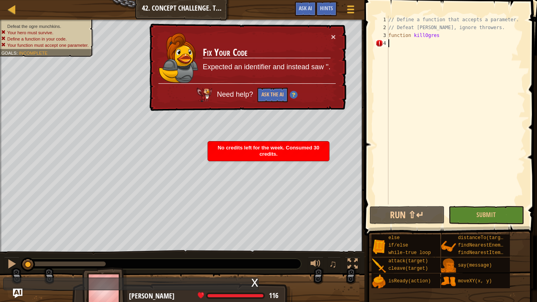
click at [254, 254] on div "x" at bounding box center [254, 282] width 7 height 8
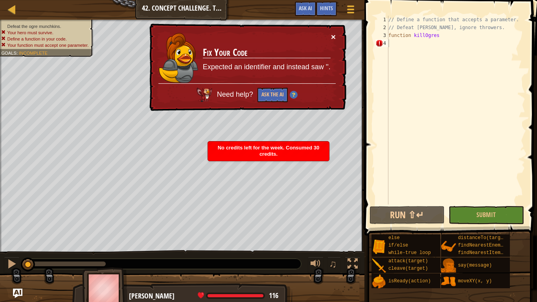
click at [335, 36] on button "×" at bounding box center [333, 37] width 5 height 8
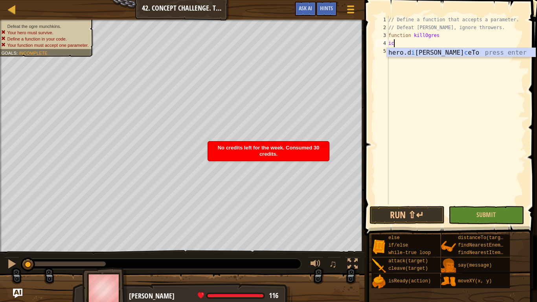
scroll to position [4, 0]
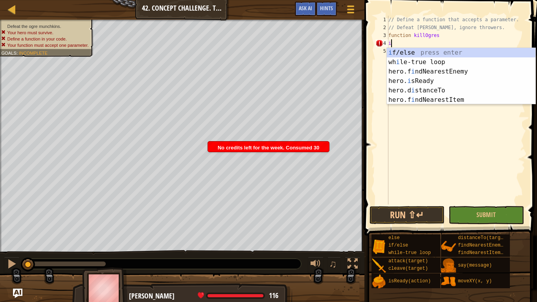
type textarea "i"
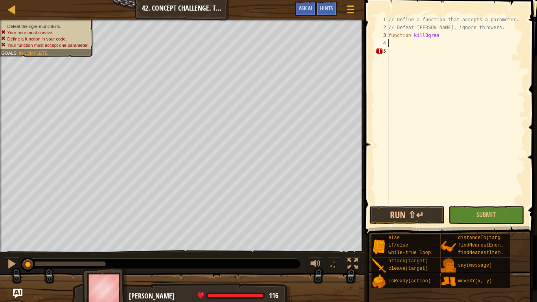
click at [436, 37] on div "// Define a function that accepts a parameter. // Defeat munchkins, ignore thro…" at bounding box center [456, 118] width 138 height 205
click at [439, 37] on div "// Define a function that accepts a parameter. // Defeat munchkins, ignore thro…" at bounding box center [456, 118] width 138 height 205
click at [373, 218] on button "Run ⇧↵" at bounding box center [407, 215] width 75 height 18
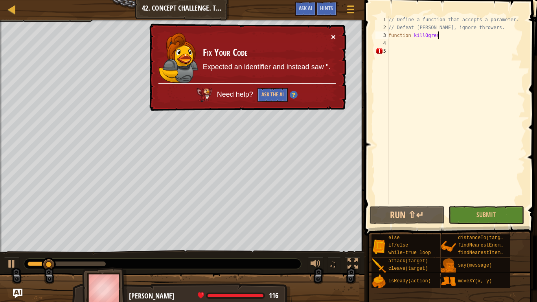
click at [332, 35] on button "×" at bounding box center [333, 37] width 5 height 8
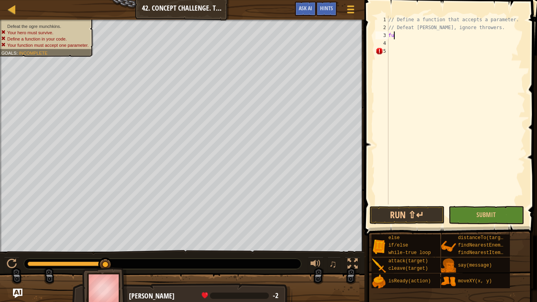
type textarea "f"
type textarea "// Defeat munchkins, ignore throwers."
click at [402, 35] on div "// Define a function that accepts a parameter. // Defeat munchkins, ignore thro…" at bounding box center [456, 118] width 138 height 205
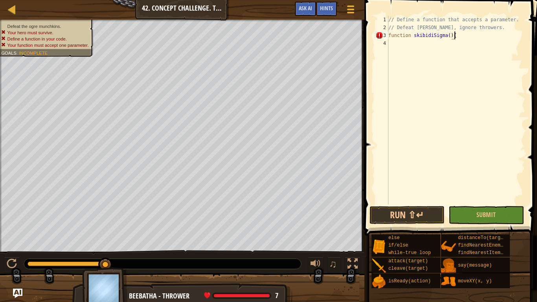
scroll to position [4, 9]
type textarea "}"
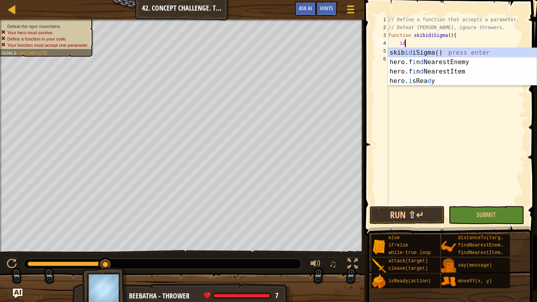
type textarea "i"
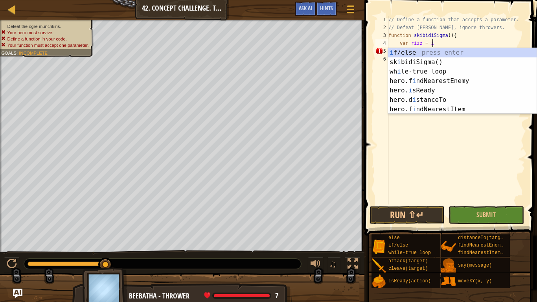
scroll to position [4, 6]
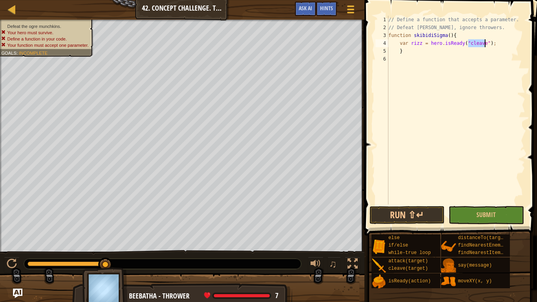
type textarea "}"
type textarea "var rizz = hero.isReady("cleave");"
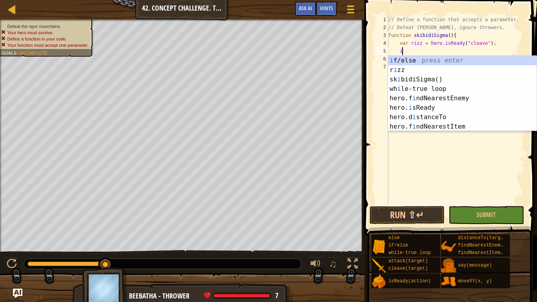
scroll to position [4, 2]
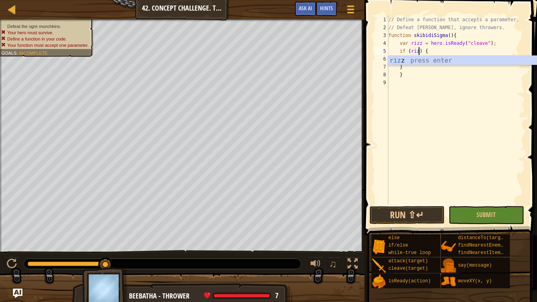
type textarea "if (rizz) {"
click at [420, 87] on div "// Define a function that accepts a parameter. // Defeat munchkins, ignore thro…" at bounding box center [456, 118] width 138 height 205
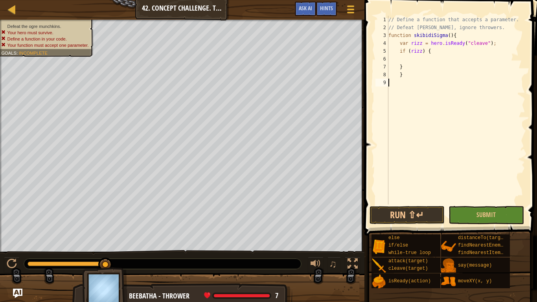
scroll to position [4, 0]
click at [408, 63] on div "// Define a function that accepts a parameter. // Defeat munchkins, ignore thro…" at bounding box center [456, 118] width 138 height 205
type textarea "}"
click at [418, 214] on button "Run ⇧↵" at bounding box center [407, 215] width 75 height 18
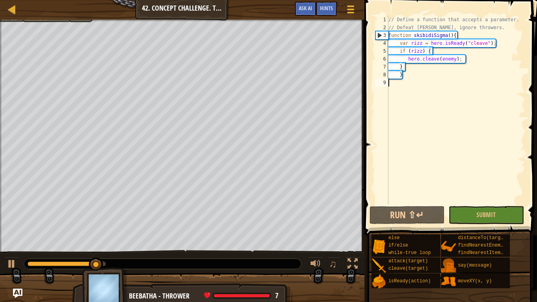
click at [395, 83] on div "// Define a function that accepts a parameter. // Defeat munchkins, ignore thro…" at bounding box center [456, 118] width 138 height 205
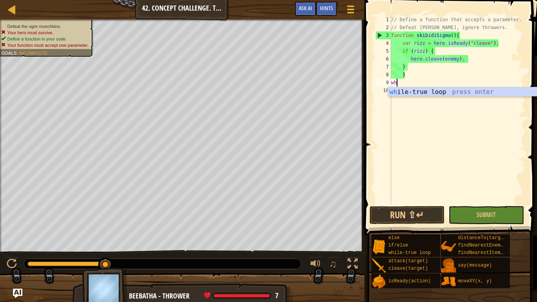
type textarea "whi"
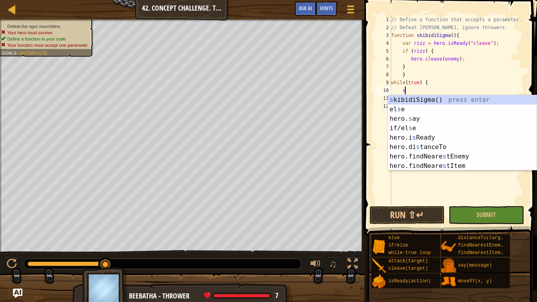
type textarea "sk"
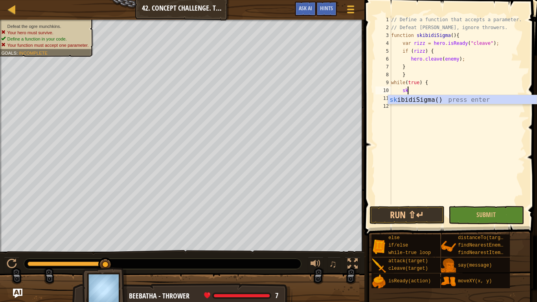
scroll to position [4, 1]
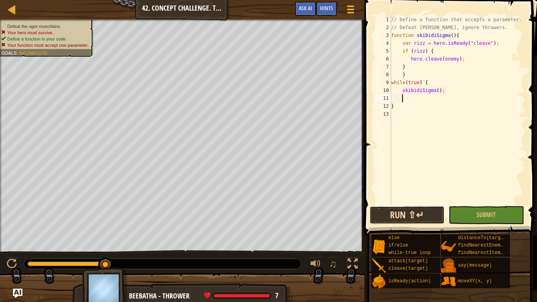
click at [400, 218] on button "Run ⇧↵" at bounding box center [407, 215] width 75 height 18
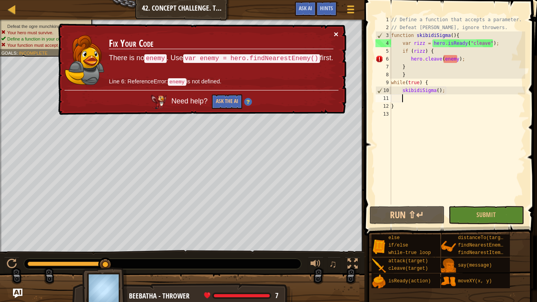
click at [337, 31] on button "×" at bounding box center [336, 34] width 5 height 8
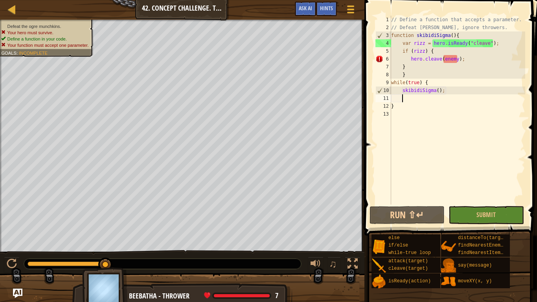
click at [501, 42] on div "// Define a function that accepts a parameter. // Defeat munchkins, ignore thro…" at bounding box center [458, 118] width 136 height 205
type textarea "var rizz = hero.isReady("cleave");"
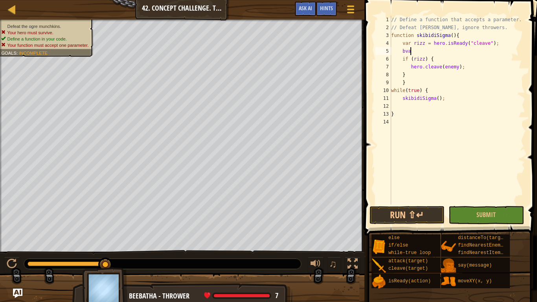
type textarea "b"
type textarea "v"
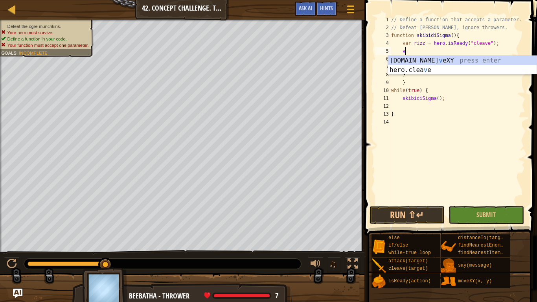
scroll to position [4, 1]
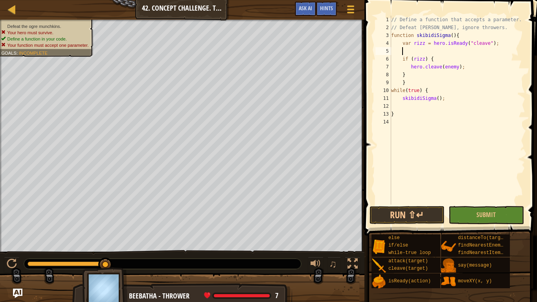
type textarea "fi"
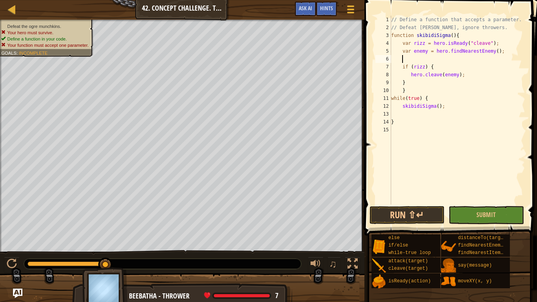
scroll to position [4, 0]
type textarea "var enemy = hero.findNearestEnemy();"
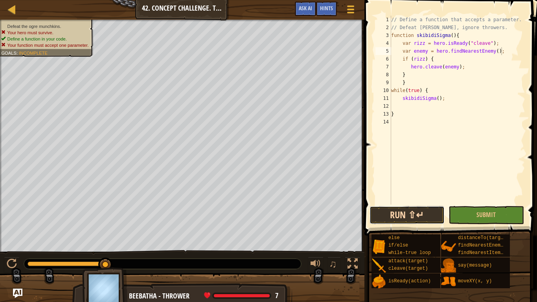
click at [421, 207] on button "Run ⇧↵" at bounding box center [407, 215] width 75 height 18
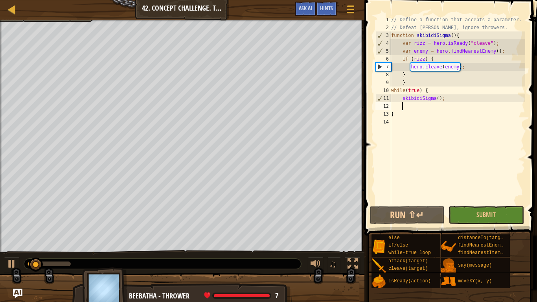
click at [406, 107] on div "// Define a function that accepts a parameter. // Defeat munchkins, ignore thro…" at bounding box center [458, 118] width 136 height 205
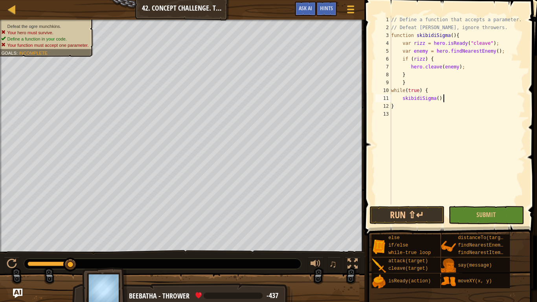
click at [424, 61] on div "// Define a function that accepts a parameter. // Defeat munchkins, ignore thro…" at bounding box center [458, 118] width 136 height 205
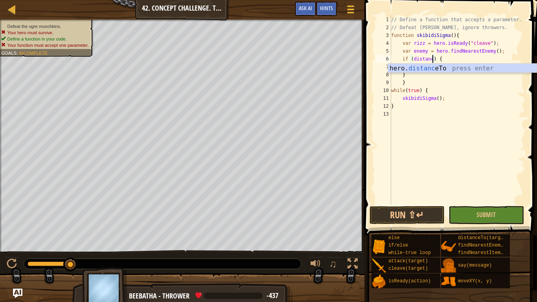
scroll to position [4, 6]
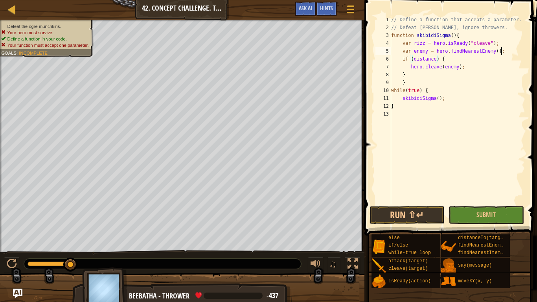
click at [504, 54] on div "// Define a function that accepts a parameter. // Defeat munchkins, ignore thro…" at bounding box center [458, 118] width 136 height 205
type textarea "var enemy = hero.findNearestEnemy();"
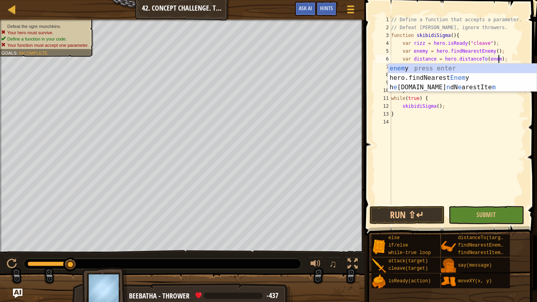
scroll to position [4, 16]
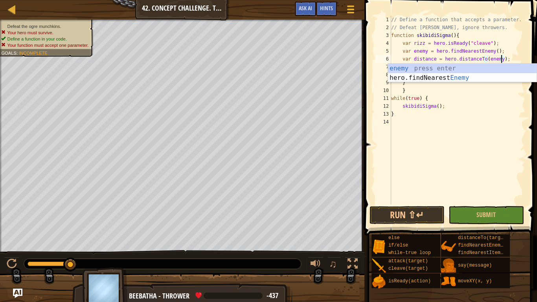
click at [496, 112] on div "// Define a function that accepts a parameter. // Defeat munchkins, ignore thro…" at bounding box center [458, 118] width 136 height 205
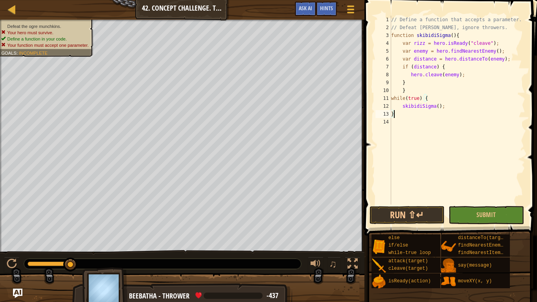
scroll to position [4, 0]
click at [434, 68] on div "// Define a function that accepts a parameter. // Defeat munchkins, ignore thro…" at bounding box center [458, 118] width 136 height 205
click at [437, 67] on div "// Define a function that accepts a parameter. // Defeat munchkins, ignore thro…" at bounding box center [458, 118] width 136 height 205
click at [442, 68] on div "// Define a function that accepts a parameter. // Defeat munchkins, ignore thro…" at bounding box center [458, 118] width 136 height 205
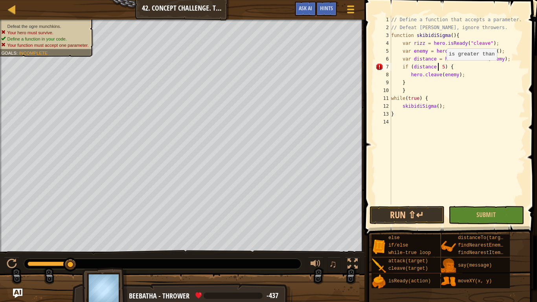
type textarea "if (distance < 5) {"
click at [385, 220] on button "Run ⇧↵" at bounding box center [407, 215] width 75 height 18
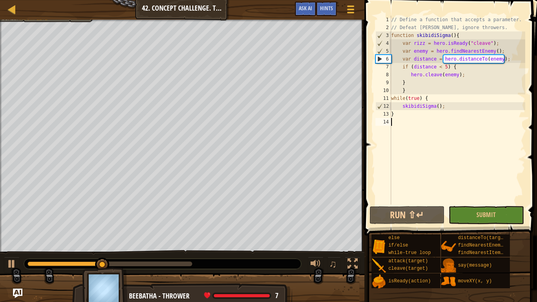
click at [477, 78] on div "// Define a function that accepts a parameter. // Defeat munchkins, ignore thro…" at bounding box center [458, 118] width 136 height 205
type textarea "hero.cleave(enemy);"
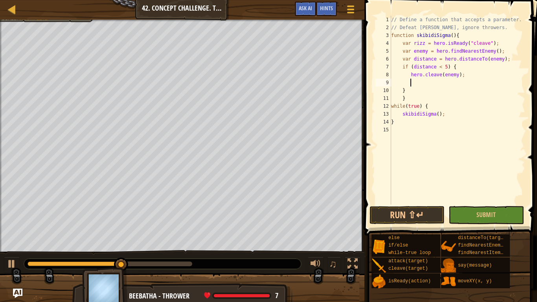
type textarea "}"
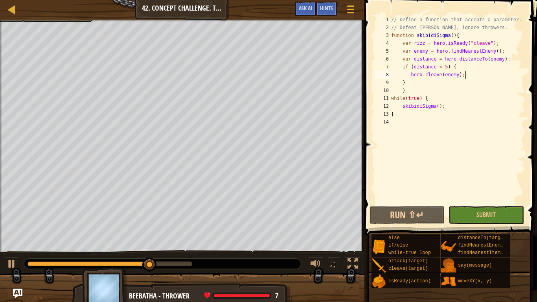
type textarea "}"
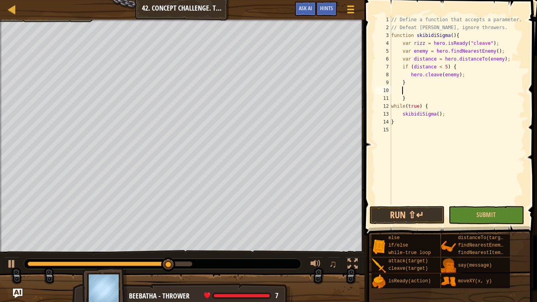
type textarea "e"
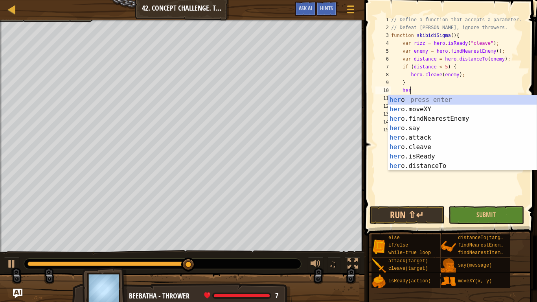
scroll to position [4, 3]
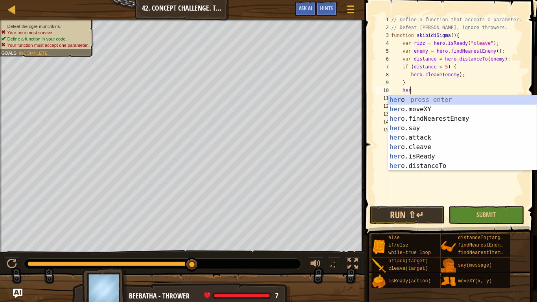
type textarea "h"
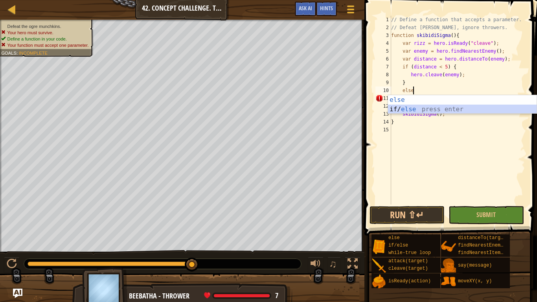
type textarea "if (enemy) {"
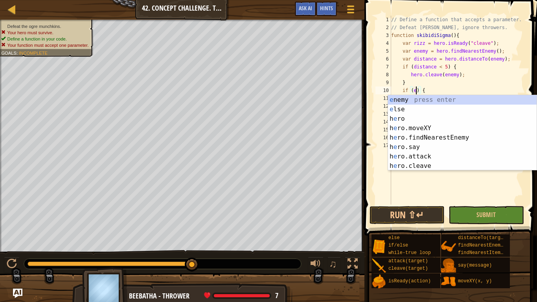
type textarea "if () {"
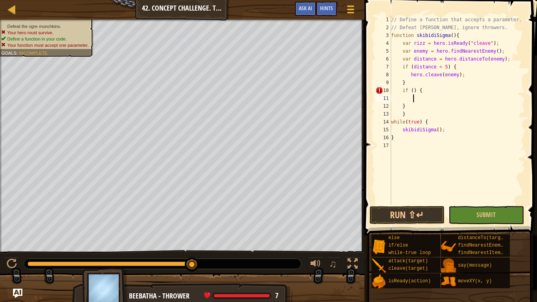
type textarea "}"
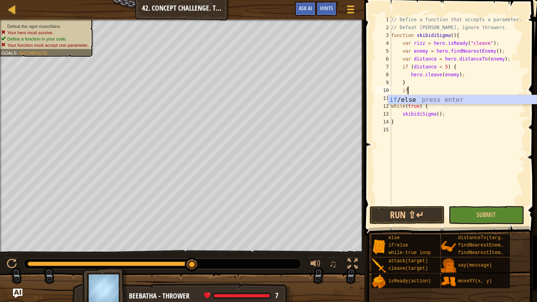
type textarea "i"
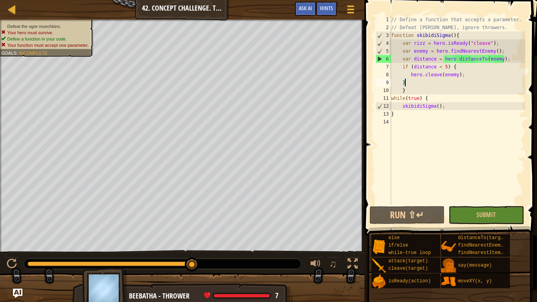
click at [469, 72] on div "// Define a function that accepts a parameter. // Defeat munchkins, ignore thro…" at bounding box center [458, 118] width 136 height 205
click at [497, 60] on div "// Define a function that accepts a parameter. // Defeat munchkins, ignore thro…" at bounding box center [458, 118] width 136 height 205
click at [501, 61] on div "// Define a function that accepts a parameter. // Defeat munchkins, ignore thro…" at bounding box center [458, 118] width 136 height 205
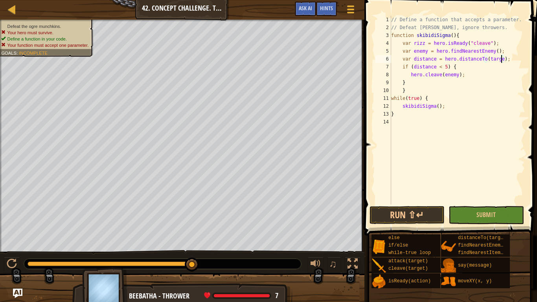
scroll to position [4, 16]
click at [461, 65] on div "// Define a function that accepts a parameter. // Defeat munchkins, ignore thro…" at bounding box center [458, 118] width 136 height 205
type textarea "if (distance < 5) {"
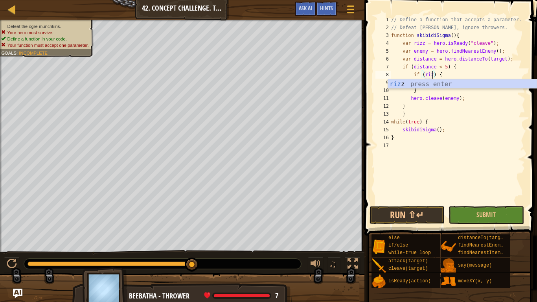
scroll to position [4, 6]
click at [469, 68] on div "// Define a function that accepts a parameter. // Defeat munchkins, ignore thro…" at bounding box center [458, 118] width 136 height 205
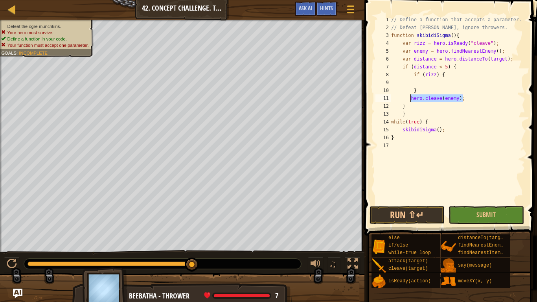
drag, startPoint x: 462, startPoint y: 100, endPoint x: 411, endPoint y: 97, distance: 51.2
click at [411, 97] on div "// Define a function that accepts a parameter. // Defeat munchkins, ignore thro…" at bounding box center [458, 118] width 136 height 205
type textarea "hero.cleave(enemy);"
click at [431, 82] on div "// Define a function that accepts a parameter. // Defeat munchkins, ignore thro…" at bounding box center [458, 118] width 136 height 205
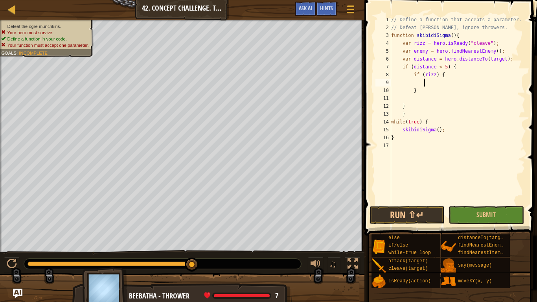
paste textarea "hero.cleave(enemy);"
type textarea "hero.cleave(enemy);"
click at [417, 98] on div "// Define a function that accepts a parameter. // Defeat munchkins, ignore thro…" at bounding box center [458, 118] width 136 height 205
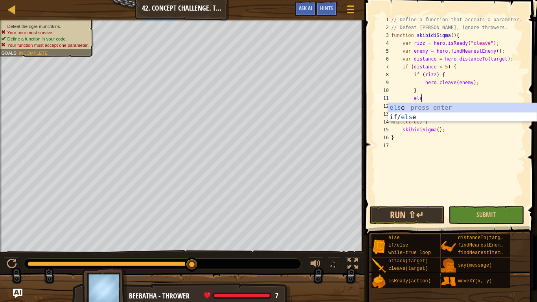
type textarea "else"
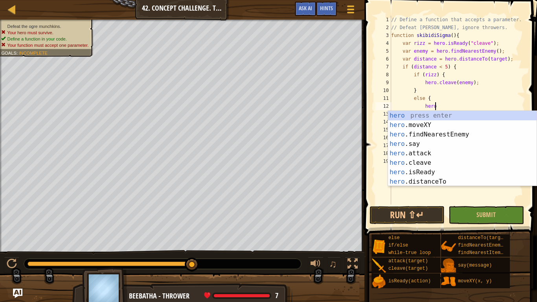
scroll to position [4, 6]
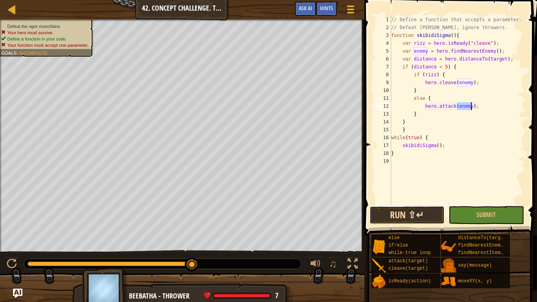
click at [424, 215] on button "Run ⇧↵" at bounding box center [407, 215] width 75 height 18
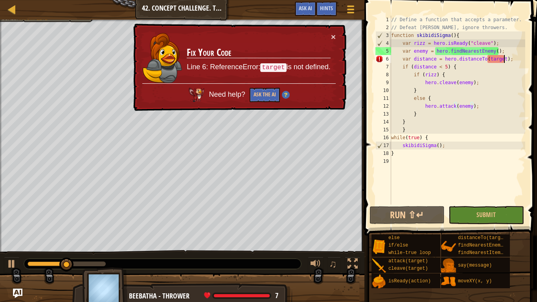
click at [505, 58] on div "// Define a function that accepts a parameter. // Defeat munchkins, ignore thro…" at bounding box center [458, 118] width 136 height 205
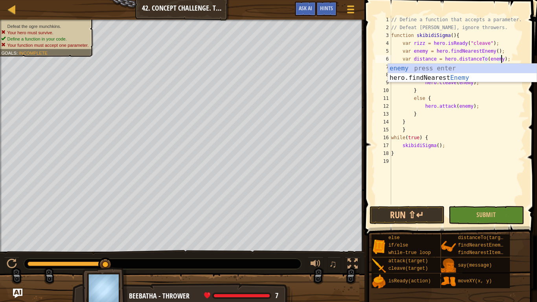
scroll to position [4, 16]
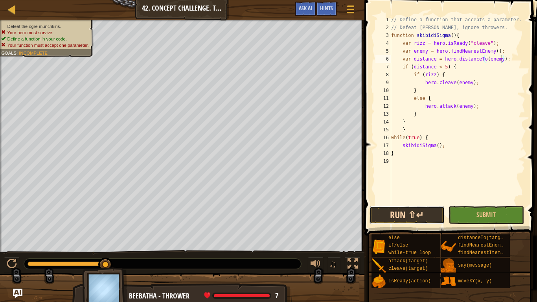
click at [397, 215] on button "Run ⇧↵" at bounding box center [407, 215] width 75 height 18
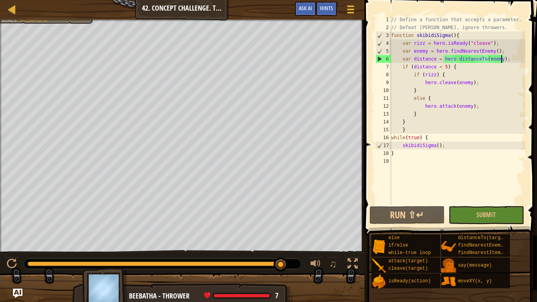
click at [63, 21] on div at bounding box center [182, 21] width 365 height 2
click at [82, 20] on div at bounding box center [182, 21] width 365 height 2
click at [78, 22] on div "Defeat the ogre munchkins. Define a function in your code. Your function must a…" at bounding box center [42, 6] width 103 height 36
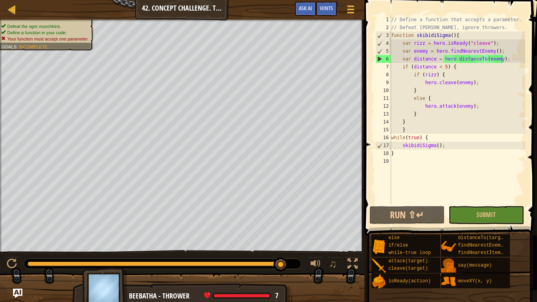
click at [55, 23] on div "Defeat the ogre munchkins. Define a function in your code. Your function must a…" at bounding box center [42, 33] width 103 height 36
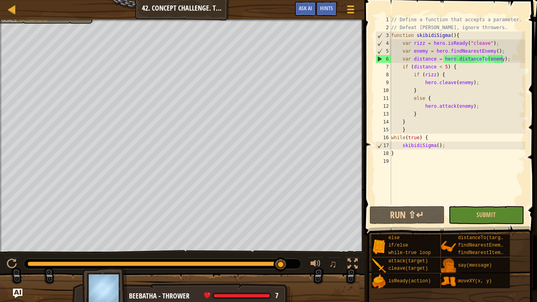
click at [512, 62] on div "// Define a function that accepts a parameter. // Defeat munchkins, ignore thro…" at bounding box center [458, 118] width 136 height 205
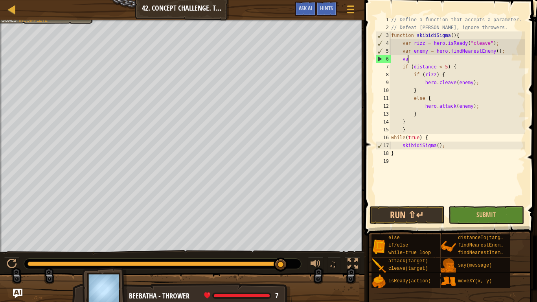
type textarea "v"
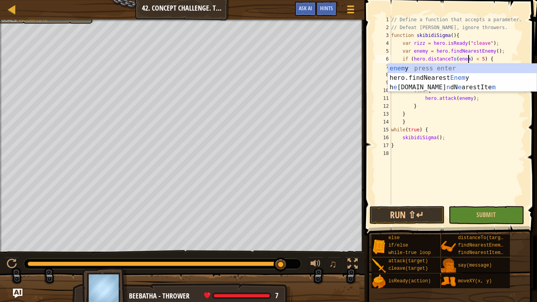
scroll to position [4, 11]
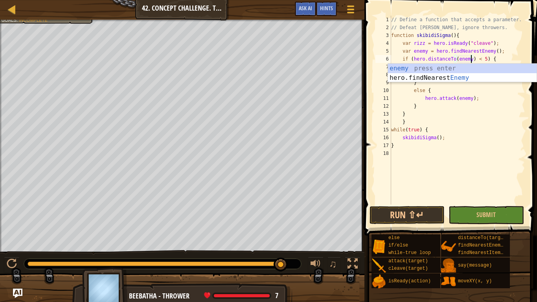
click at [365, 93] on span at bounding box center [451, 106] width 179 height 259
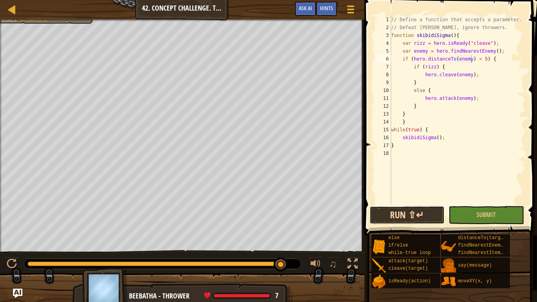
click at [404, 218] on button "Run ⇧↵" at bounding box center [407, 215] width 75 height 18
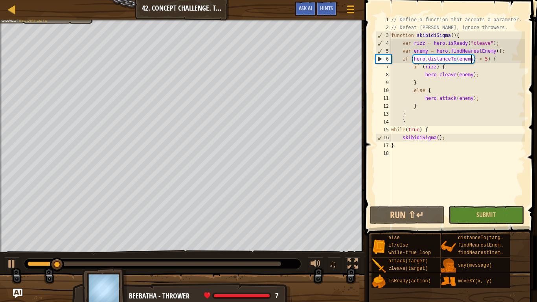
click at [52, 20] on div at bounding box center [182, 21] width 365 height 2
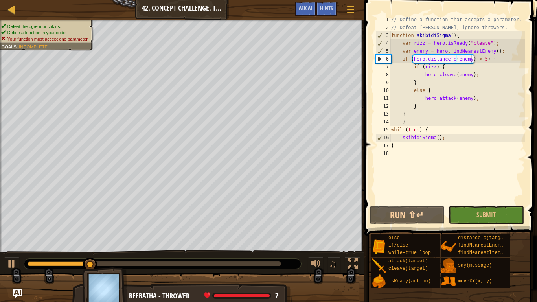
click at [50, 23] on ul "Defeat the ogre munchkins. Define a function in your code. Your function must a…" at bounding box center [45, 32] width 89 height 19
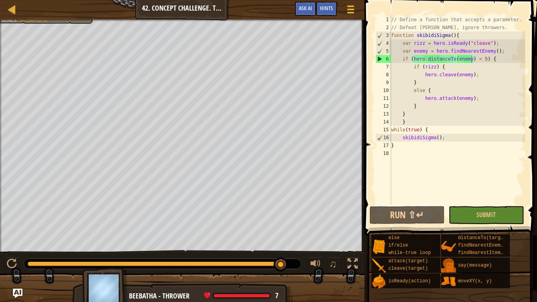
click at [36, 21] on div at bounding box center [182, 21] width 365 height 2
click at [36, 22] on div "Defeat the ogre munchkins. Define a function in your code. Your function must a…" at bounding box center [42, 6] width 103 height 36
click at [381, 61] on div "6" at bounding box center [383, 59] width 15 height 8
click at [380, 59] on div "6" at bounding box center [383, 59] width 15 height 8
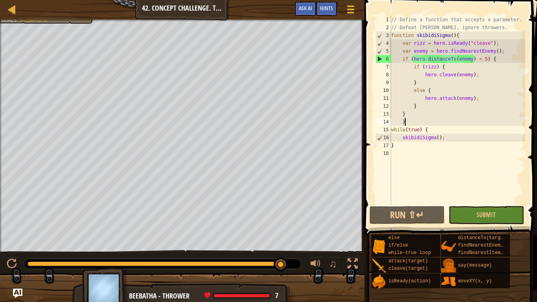
click at [407, 122] on div "// Define a function that accepts a parameter. // Defeat munchkins, ignore thro…" at bounding box center [458, 118] width 136 height 205
type textarea "}"
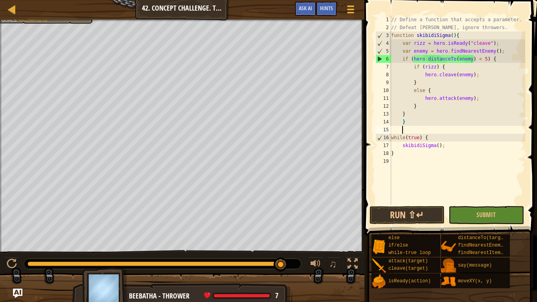
scroll to position [4, 1]
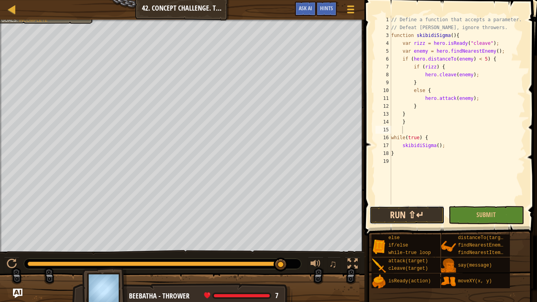
click at [392, 215] on button "Run ⇧↵" at bounding box center [407, 215] width 75 height 18
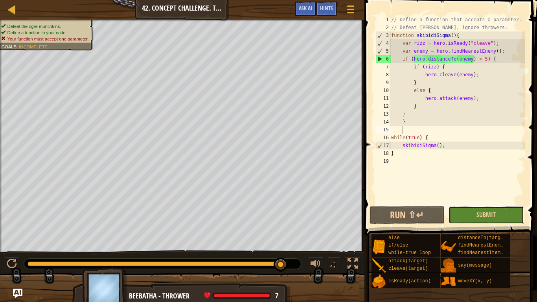
click at [508, 212] on button "Submit" at bounding box center [486, 215] width 75 height 18
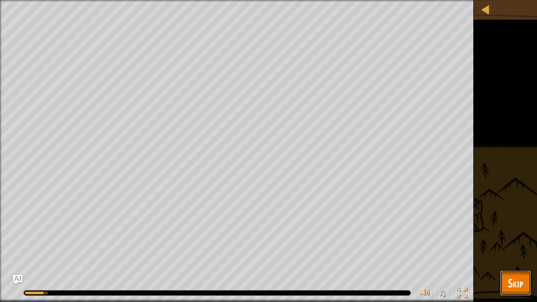
click at [502, 254] on button "Skip" at bounding box center [515, 283] width 31 height 25
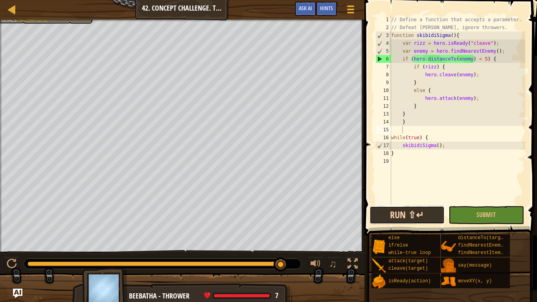
click at [411, 215] on button "Run ⇧↵" at bounding box center [407, 215] width 75 height 18
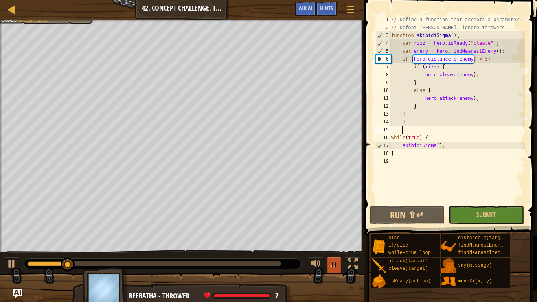
click at [336, 254] on span "♫" at bounding box center [333, 264] width 8 height 12
click at [321, 254] on div at bounding box center [316, 264] width 10 height 10
click at [351, 254] on div at bounding box center [353, 264] width 10 height 10
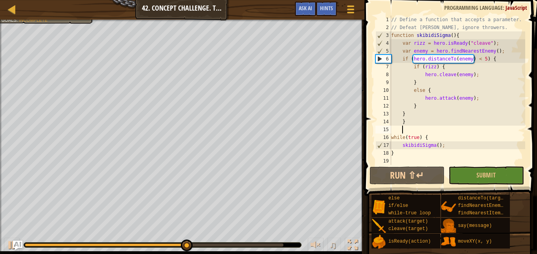
type textarea "while(true) {"
drag, startPoint x: 537, startPoint y: 30, endPoint x: 536, endPoint y: 55, distance: 25.6
click at [536, 55] on span at bounding box center [451, 86] width 179 height 219
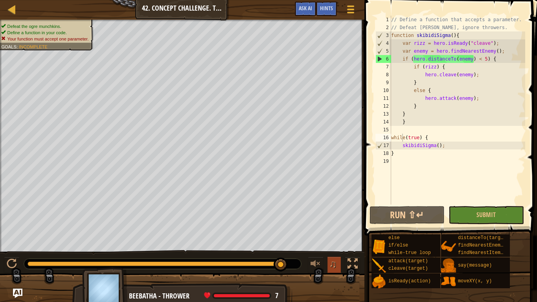
click at [338, 254] on button "♫" at bounding box center [334, 265] width 13 height 16
click at [313, 254] on div at bounding box center [316, 264] width 10 height 10
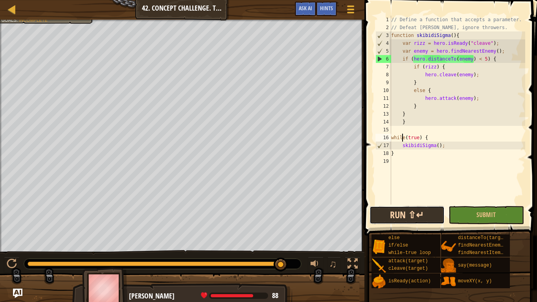
click at [393, 209] on button "Run ⇧↵" at bounding box center [407, 215] width 75 height 18
click at [16, 12] on div at bounding box center [12, 9] width 10 height 10
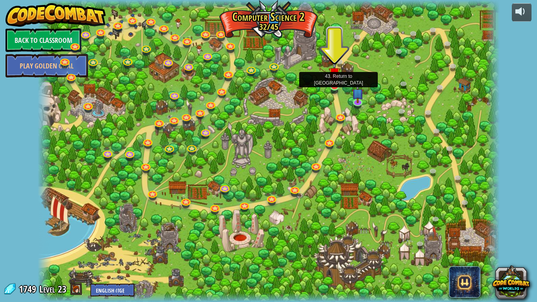
click at [337, 86] on img at bounding box center [335, 73] width 12 height 27
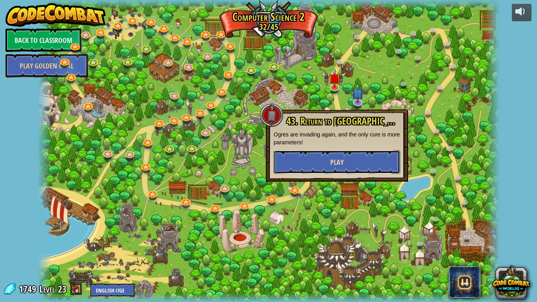
click at [300, 154] on button "Play" at bounding box center [337, 162] width 127 height 24
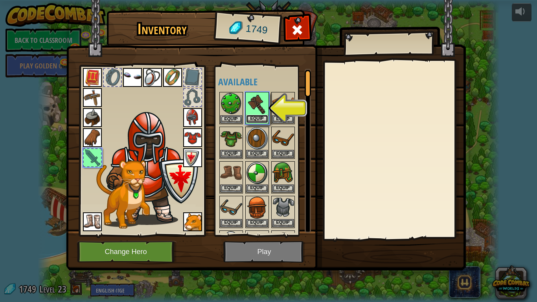
click at [255, 119] on button "Equip" at bounding box center [257, 119] width 22 height 8
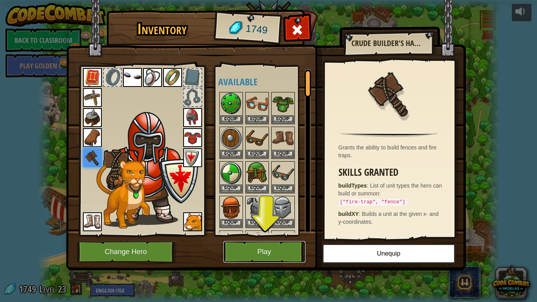
click at [262, 243] on button "Play" at bounding box center [264, 252] width 82 height 22
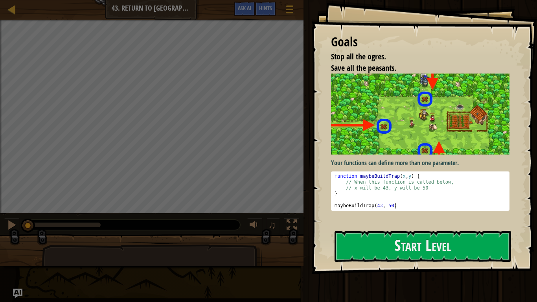
click at [335, 254] on div at bounding box center [423, 279] width 177 height 18
click at [382, 252] on button "Start Level" at bounding box center [423, 246] width 177 height 31
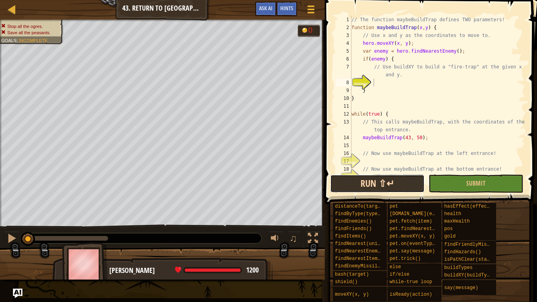
click at [347, 183] on button "Run ⇧↵" at bounding box center [377, 184] width 94 height 18
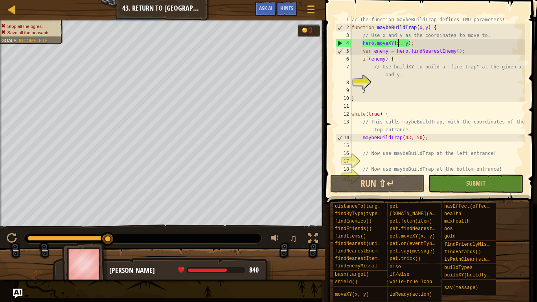
click at [400, 46] on div "// The function maybeBuildTrap defines TWO parameters! function maybeBuildTrap …" at bounding box center [437, 102] width 175 height 173
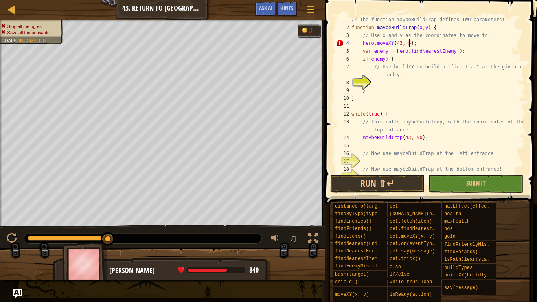
scroll to position [4, 9]
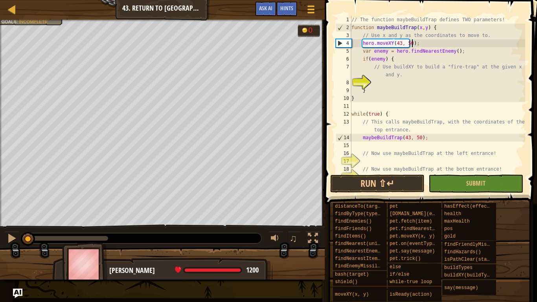
drag, startPoint x: 109, startPoint y: 234, endPoint x: 1, endPoint y: 216, distance: 109.1
click at [1, 216] on div "Stop all the ogres. Save all the peasants. Goals : Incomplete 0 ♫ Gordon 1200 x…" at bounding box center [268, 150] width 537 height 260
click at [398, 60] on div "// The function maybeBuildTrap defines TWO parameters! function maybeBuildTrap …" at bounding box center [437, 102] width 175 height 173
type textarea "if(enemy) {"
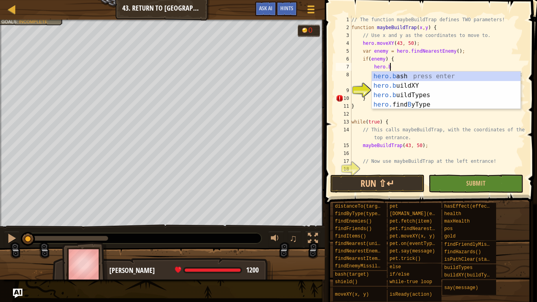
scroll to position [4, 6]
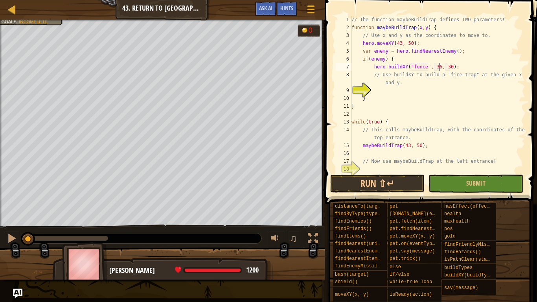
click at [441, 67] on div "// The function maybeBuildTrap defines TWO parameters! function maybeBuildTrap …" at bounding box center [437, 102] width 175 height 173
click at [413, 45] on div "// The function maybeBuildTrap defines TWO parameters! function maybeBuildTrap …" at bounding box center [437, 102] width 175 height 173
type textarea "hero.buildXY("fence",x , y);"
click at [398, 151] on div "// The function maybeBuildTrap defines TWO parameters! function maybeBuildTrap …" at bounding box center [437, 102] width 175 height 173
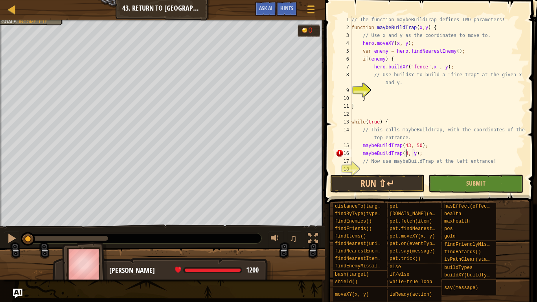
scroll to position [4, 8]
type textarea "maybeBuildTrap(43, 20);"
type textarea "// Now use maybeBuildTrap at the left entrance!"
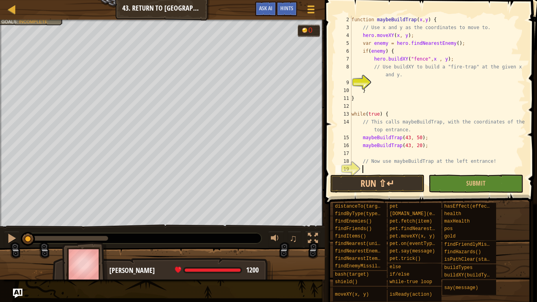
scroll to position [16, 0]
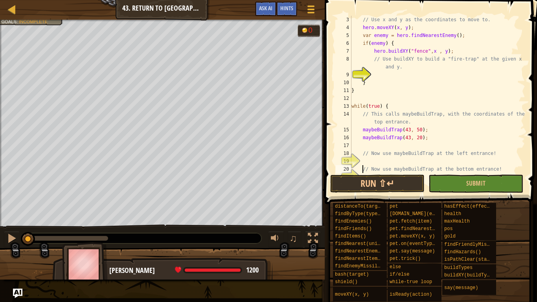
click at [411, 138] on div "// Use x and y as the coordinates to move to. hero . moveXY ( x , y ) ; var ene…" at bounding box center [437, 102] width 175 height 173
type textarea "maybeBuildTrap(25, 34);"
type textarea "// Now use maybeBuildTrap at the left entrance!"
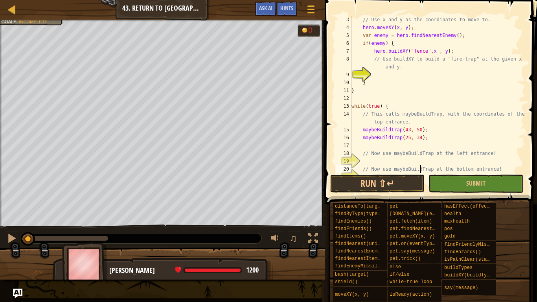
type textarea "// Now use maybeBuildTrap at the bottom entrance!"
type textarea "// Now use maybeBuildTrap at the left entrance!"
click at [391, 179] on button "Run ⇧↵" at bounding box center [377, 184] width 94 height 18
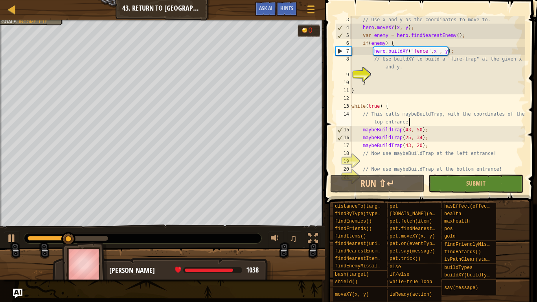
type textarea "while(true) {"
type textarea "}"
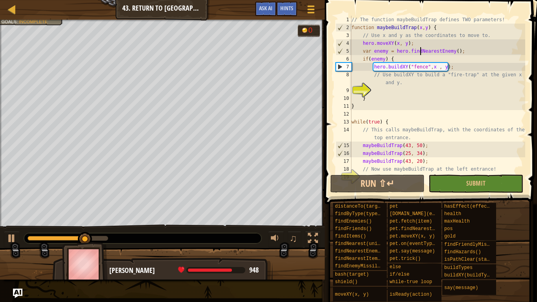
type textarea "// Use buildXY to build a "fire-trap" at the given x and y."
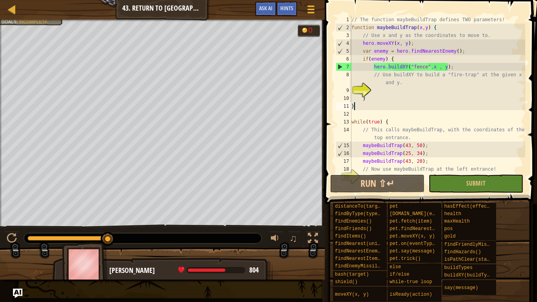
click at [396, 61] on div "// The function maybeBuildTrap defines TWO parameters! function maybeBuildTrap …" at bounding box center [437, 102] width 175 height 173
type textarea "if(enemy) {"
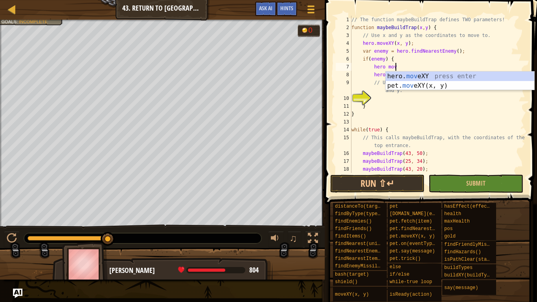
scroll to position [4, 6]
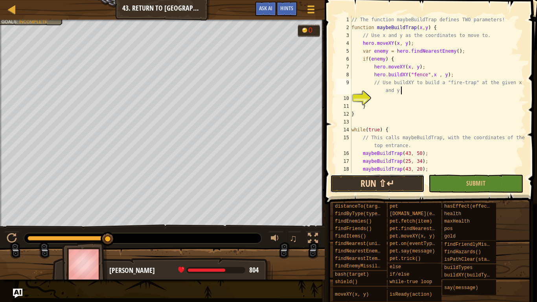
click at [402, 179] on button "Run ⇧↵" at bounding box center [377, 184] width 94 height 18
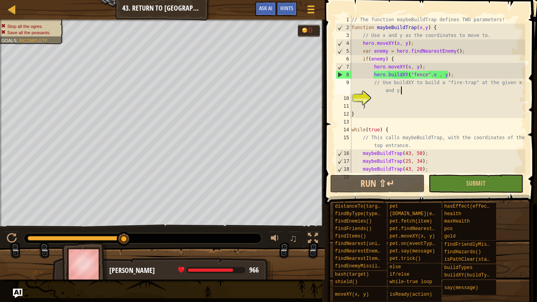
click at [436, 77] on div "// The function maybeBuildTrap defines TWO parameters! function maybeBuildTrap …" at bounding box center [437, 102] width 175 height 173
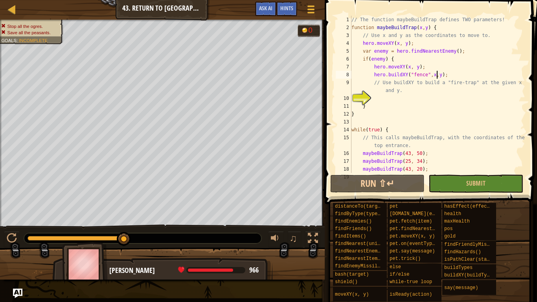
click at [378, 184] on button "Run ⇧↵" at bounding box center [377, 184] width 94 height 18
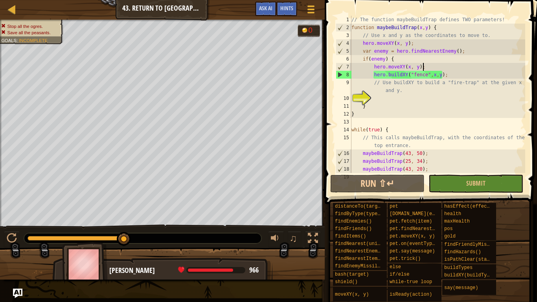
type textarea "if(enemy) {"
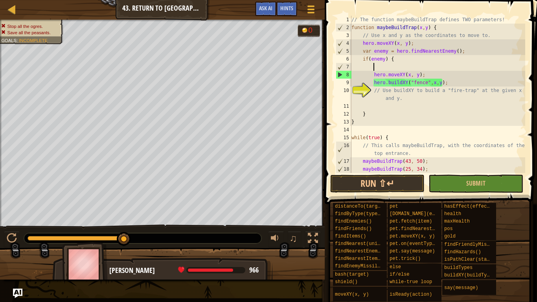
scroll to position [4, 3]
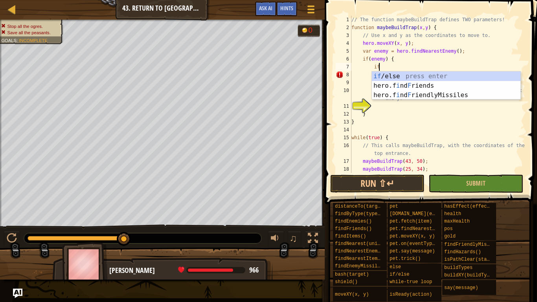
type textarea "i"
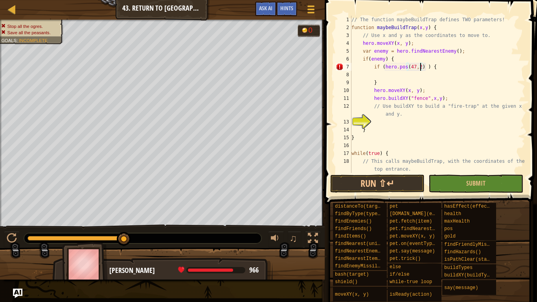
scroll to position [4, 10]
click at [362, 184] on button "Run ⇧↵" at bounding box center [377, 184] width 94 height 18
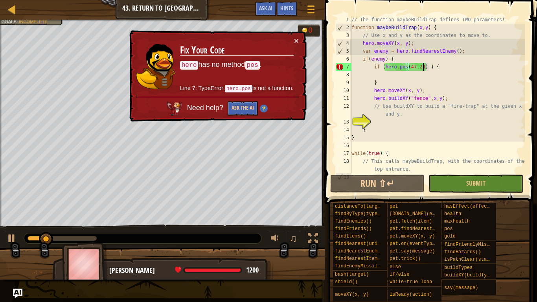
click at [299, 37] on div "× Fix Your Code hero has no method pos . Line 7: TypeError: hero.pos is not a f…" at bounding box center [217, 76] width 179 height 92
click at [441, 69] on div "// The function maybeBuildTrap defines TWO parameters! function maybeBuildTrap …" at bounding box center [437, 102] width 175 height 173
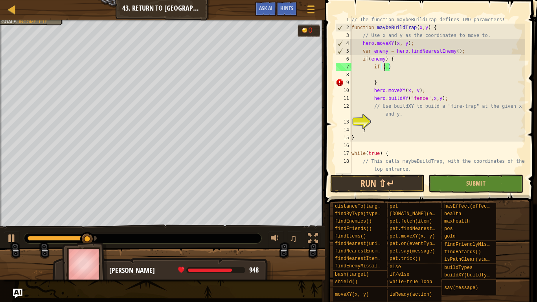
scroll to position [4, 5]
click at [408, 70] on div "// The function maybeBuildTrap defines TWO parameters! function maybeBuildTrap …" at bounding box center [437, 102] width 175 height 173
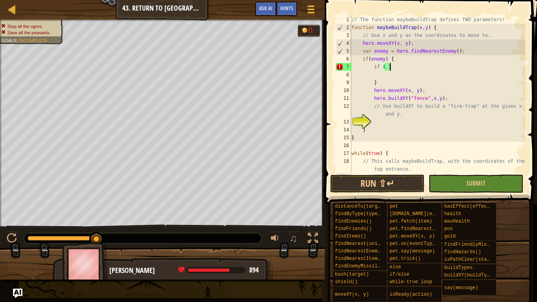
click at [385, 68] on div "// The function maybeBuildTrap defines TWO parameters! function maybeBuildTrap …" at bounding box center [437, 102] width 175 height 173
click at [388, 67] on div "// The function maybeBuildTrap defines TWO parameters! function maybeBuildTrap …" at bounding box center [437, 102] width 175 height 173
click at [399, 69] on div "// The function maybeBuildTrap defines TWO parameters! function maybeBuildTrap …" at bounding box center [437, 102] width 175 height 173
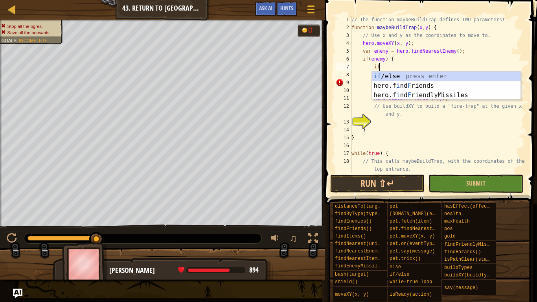
type textarea "i"
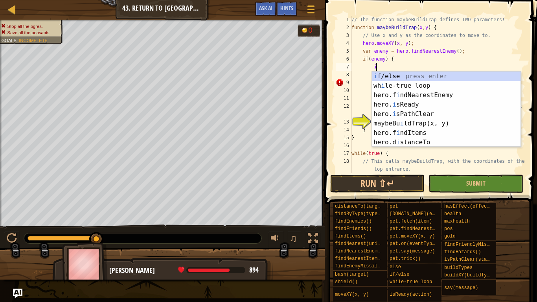
scroll to position [4, 3]
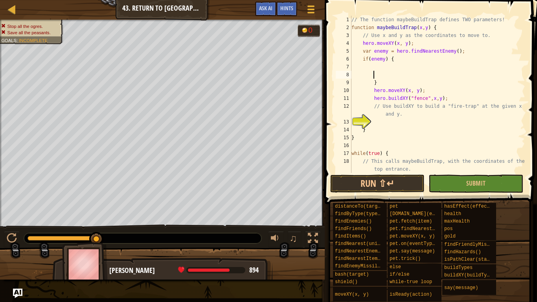
type textarea "}"
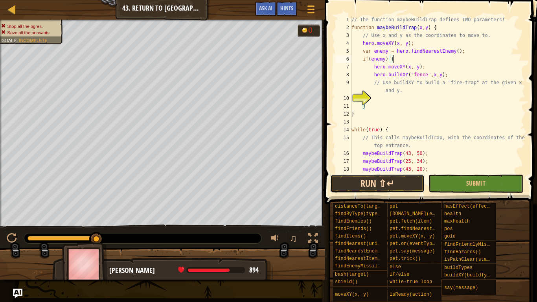
click at [385, 179] on button "Run ⇧↵" at bounding box center [377, 184] width 94 height 18
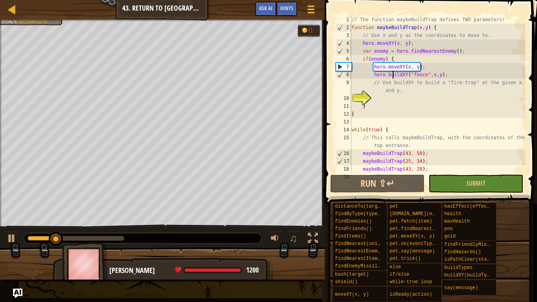
type textarea "// Use buildXY to build a "fire-trap" at the given x and y."
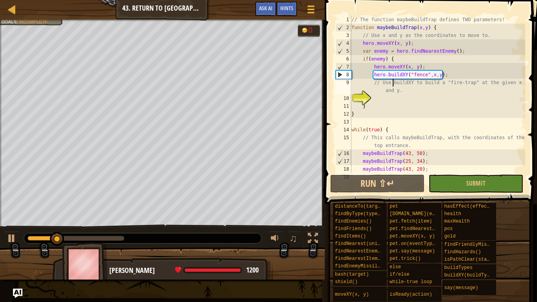
type textarea "}"
type textarea "// Now use maybeBuildTrap at the left entrance!"
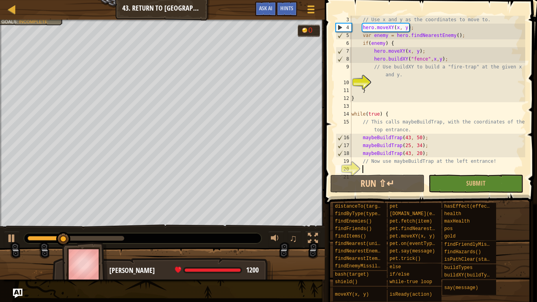
scroll to position [16, 0]
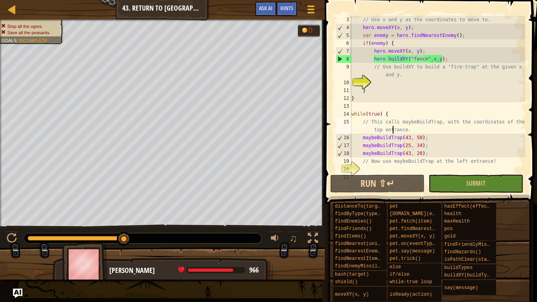
type textarea "while(true) {"
type textarea "}"
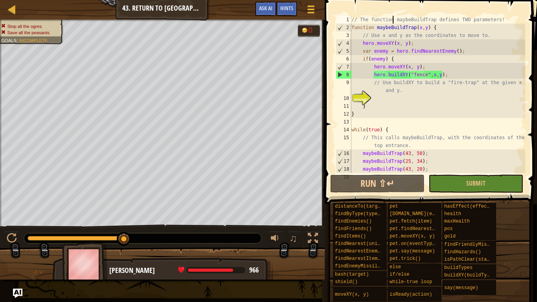
scroll to position [0, 0]
click at [426, 76] on div "// The function maybeBuildTrap defines TWO parameters! function maybeBuildTrap …" at bounding box center [437, 102] width 175 height 173
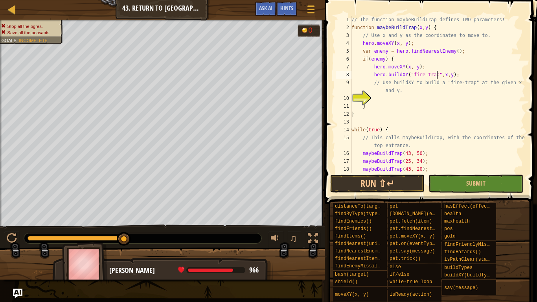
scroll to position [4, 12]
type textarea "hero.buildXY("fire-trap",x,y);"
click at [379, 188] on button "Run ⇧↵" at bounding box center [377, 184] width 94 height 18
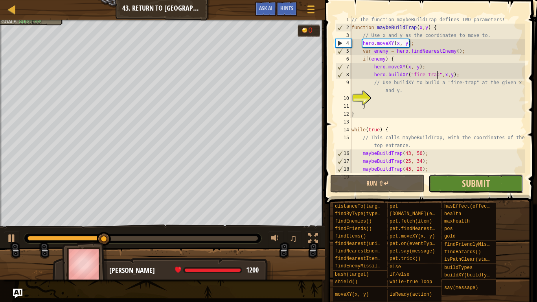
click at [466, 186] on span "Submit" at bounding box center [476, 183] width 28 height 13
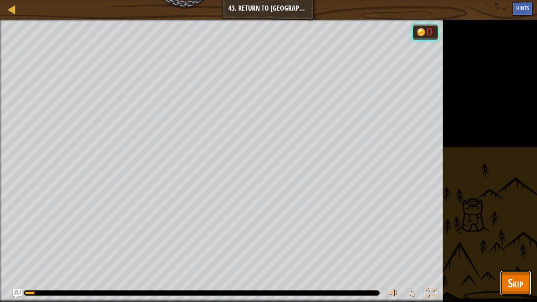
click at [511, 254] on span "Skip" at bounding box center [515, 283] width 15 height 16
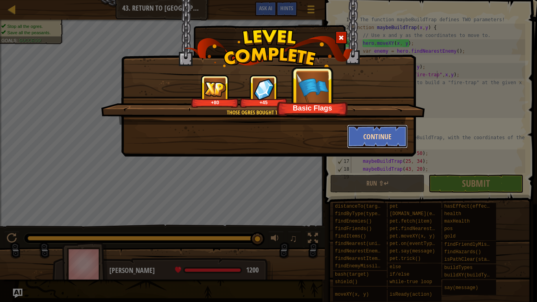
click at [357, 133] on button "Continue" at bounding box center [377, 137] width 61 height 24
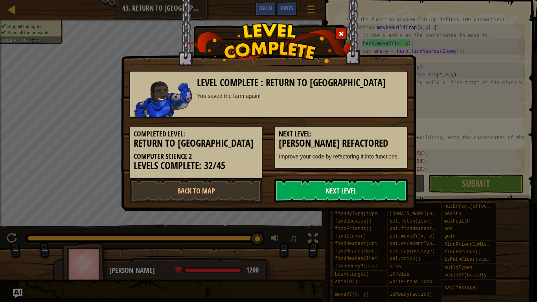
click at [348, 196] on link "Next Level" at bounding box center [341, 191] width 133 height 24
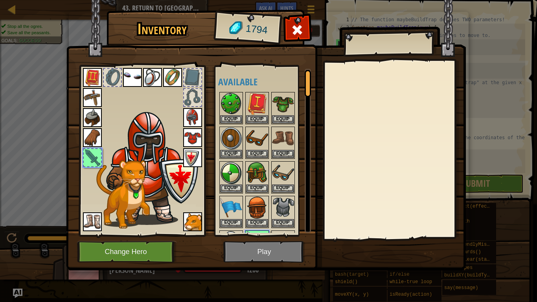
scroll to position [32, 0]
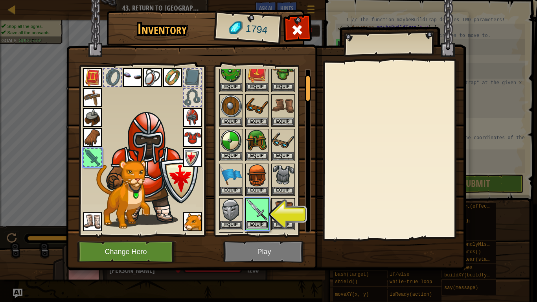
click at [257, 223] on button "Equip" at bounding box center [257, 225] width 22 height 8
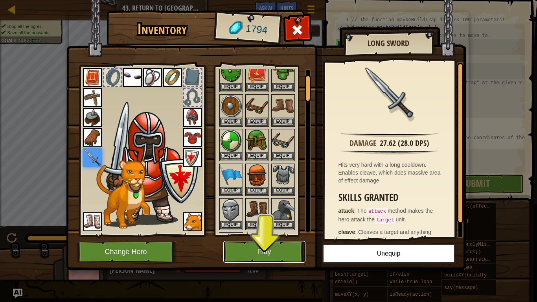
click at [259, 244] on button "Play" at bounding box center [264, 252] width 82 height 22
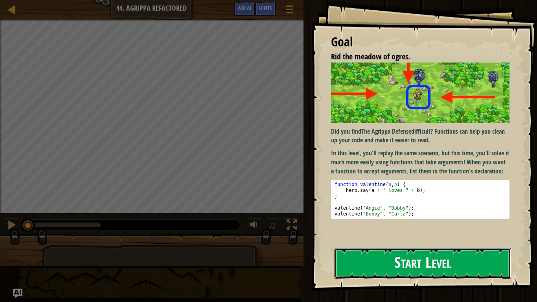
click at [393, 254] on button "Start Level" at bounding box center [423, 263] width 177 height 31
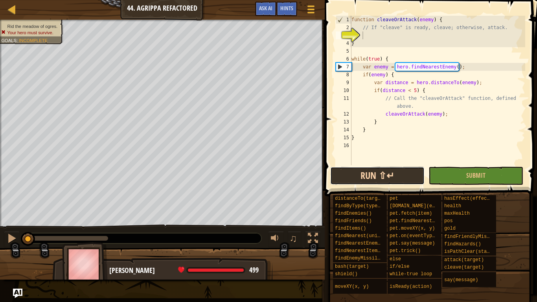
click at [382, 168] on button "Run ⇧↵" at bounding box center [377, 176] width 94 height 18
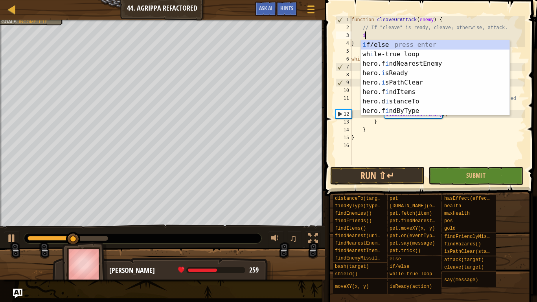
scroll to position [4, 2]
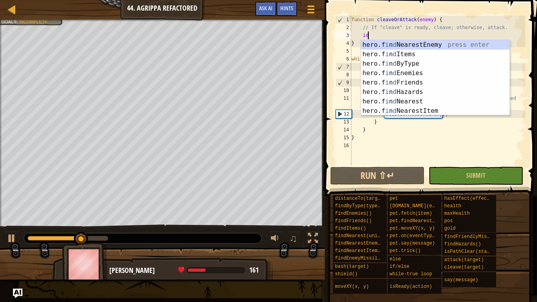
type textarea "i"
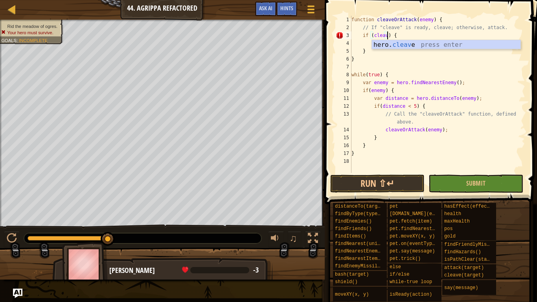
scroll to position [4, 6]
click at [453, 20] on div "function cleaveOrAttack ( enemy ) { // If "cleave" is ready, cleave; otherwise,…" at bounding box center [437, 102] width 175 height 173
type textarea "function cleaveOrAttack(enemy) {"
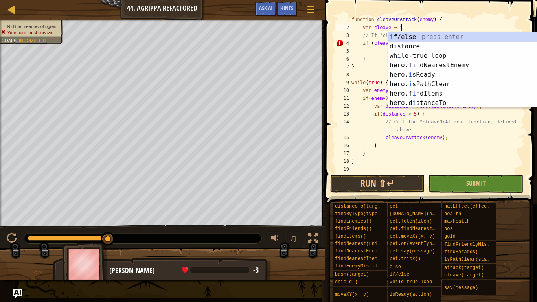
scroll to position [4, 7]
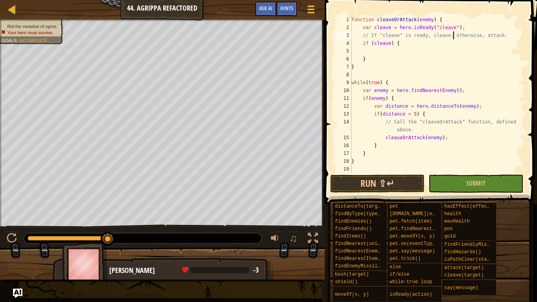
type textarea "if (cleave) {"
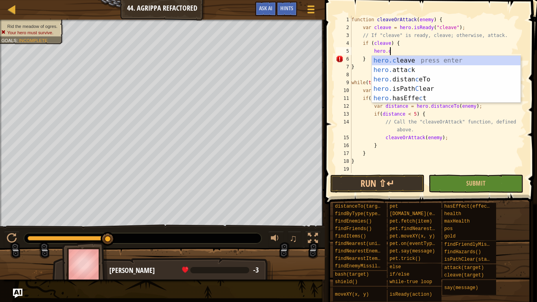
scroll to position [4, 6]
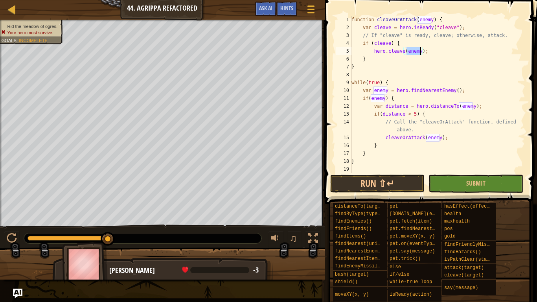
type textarea "}"
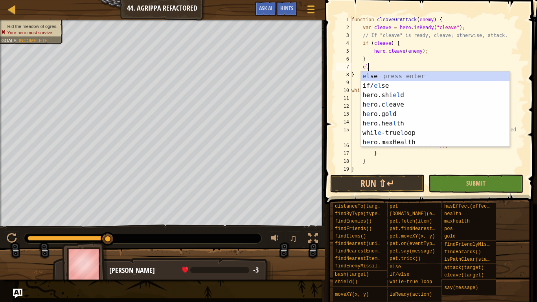
type textarea "els"
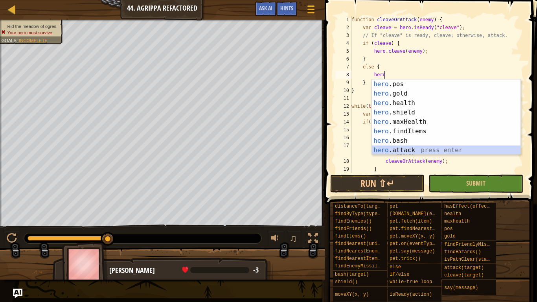
scroll to position [47, 0]
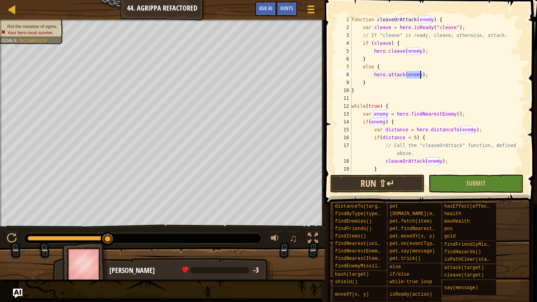
type textarea "hero.attack(enemy);"
click at [366, 185] on button "Run ⇧↵" at bounding box center [377, 184] width 94 height 18
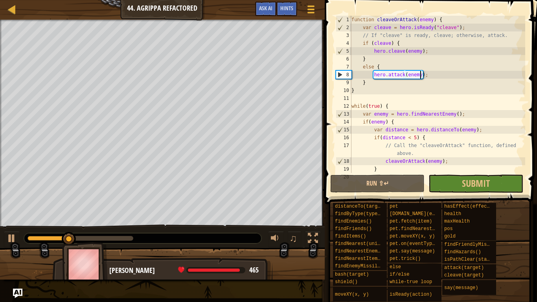
scroll to position [4, 4]
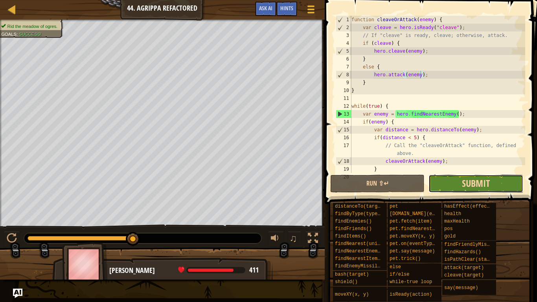
click at [476, 184] on span "Submit" at bounding box center [476, 183] width 28 height 13
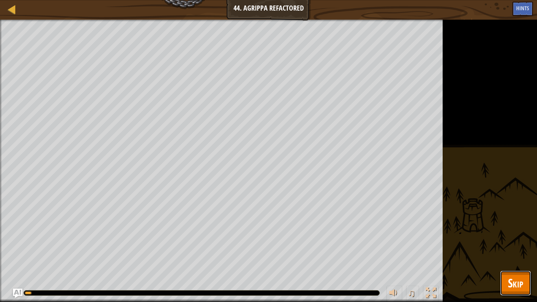
click at [512, 280] on span "Skip" at bounding box center [515, 283] width 15 height 16
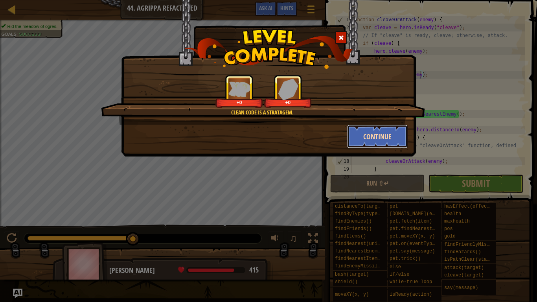
click at [390, 140] on button "Continue" at bounding box center [377, 137] width 61 height 24
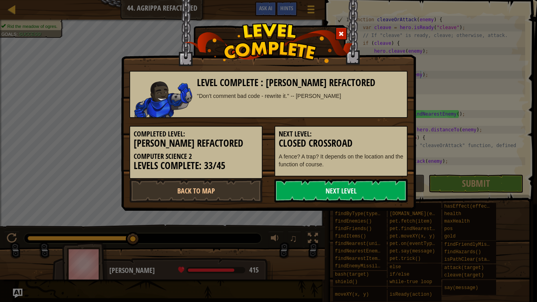
click at [306, 190] on link "Next Level" at bounding box center [341, 191] width 133 height 24
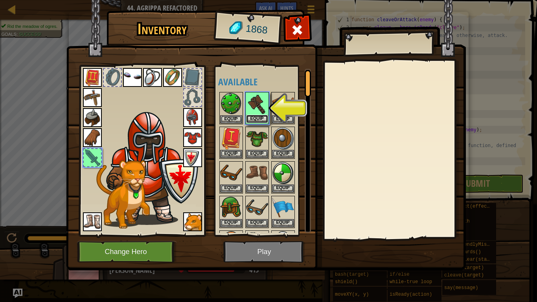
click at [255, 120] on button "Equip" at bounding box center [257, 119] width 22 height 8
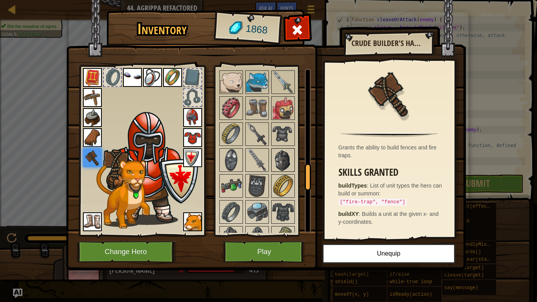
scroll to position [612, 0]
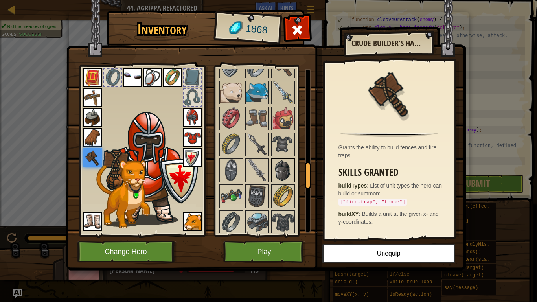
drag, startPoint x: 310, startPoint y: 88, endPoint x: 290, endPoint y: 179, distance: 92.9
click at [290, 179] on div "Available Equip Equip Equip Equip Equip Equip Equip Equip Equip Equip Equip Equ…" at bounding box center [264, 151] width 93 height 164
click at [261, 176] on img at bounding box center [257, 170] width 22 height 22
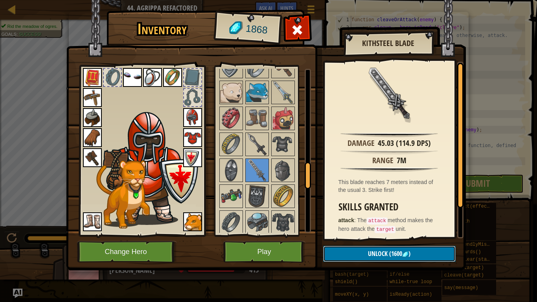
click at [352, 249] on button "Unlock (1600 )" at bounding box center [389, 254] width 133 height 16
click at [353, 253] on button "Confirm" at bounding box center [389, 254] width 133 height 16
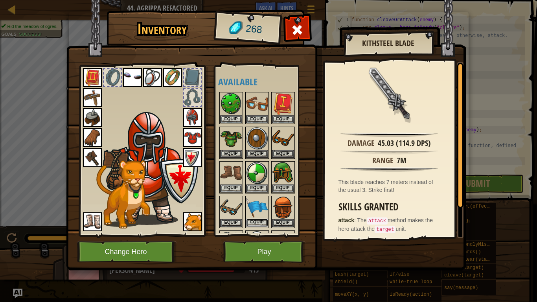
click at [252, 223] on button "Equip" at bounding box center [257, 223] width 22 height 8
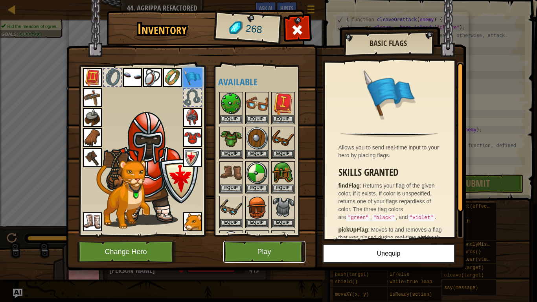
click at [260, 246] on button "Play" at bounding box center [264, 252] width 82 height 22
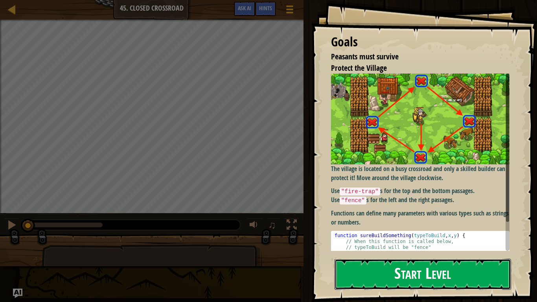
click at [428, 279] on button "Start Level" at bounding box center [423, 274] width 177 height 31
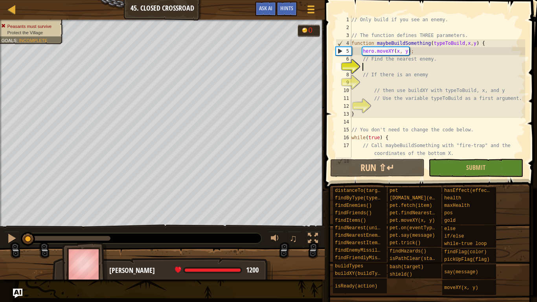
type textarea "g"
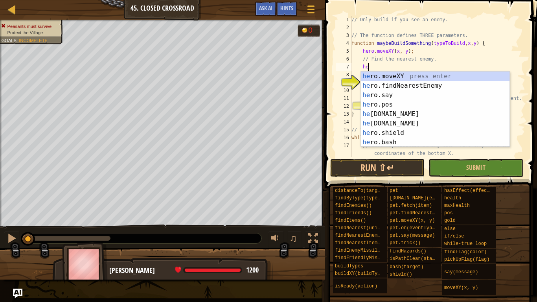
type textarea "her"
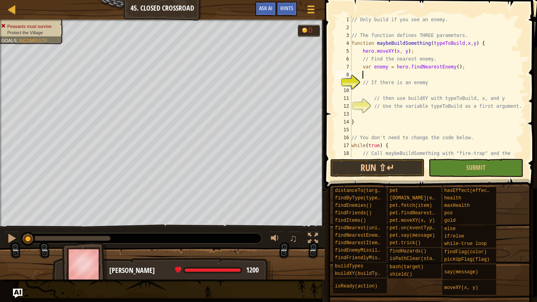
scroll to position [4, 1]
type textarea "// If there is an enemy"
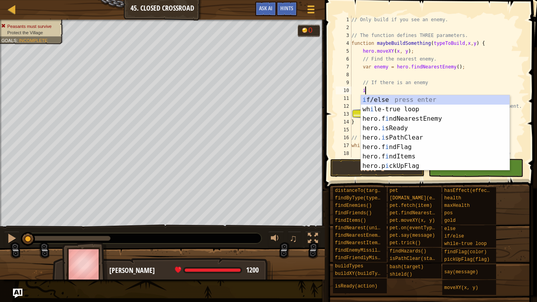
type textarea "if (enemy) {"
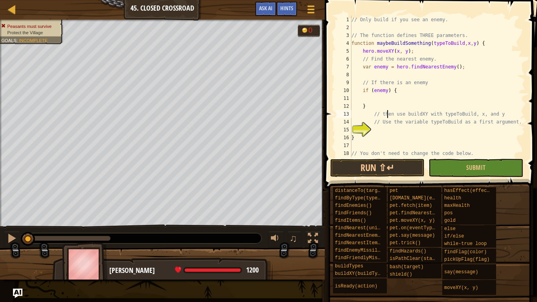
type textarea "// Use the variable typeToBuild as a first argument."
type textarea "}"
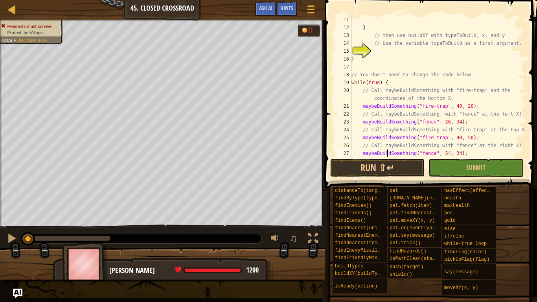
type textarea "}"
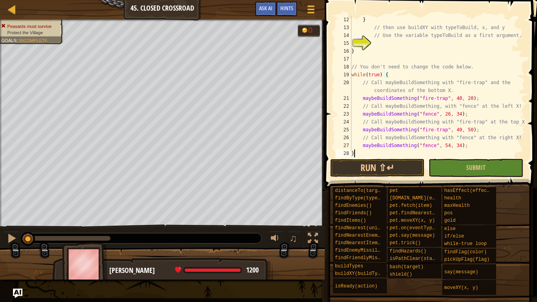
scroll to position [94, 0]
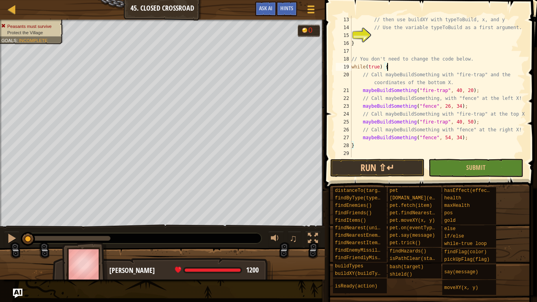
type textarea "// You don't need to change the code below."
type textarea "}"
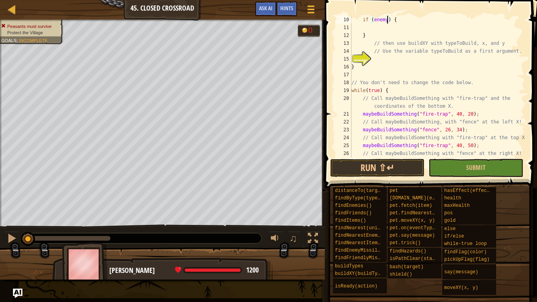
type textarea "// If there is an enemy"
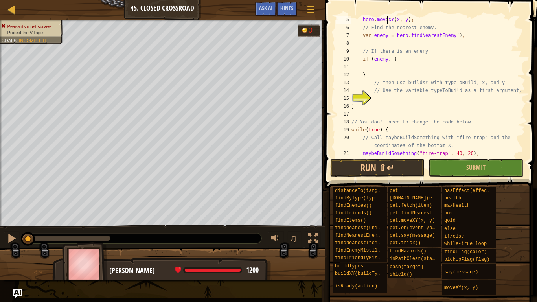
type textarea "function maybeBuildSomething(typeToBuild, x, y) {"
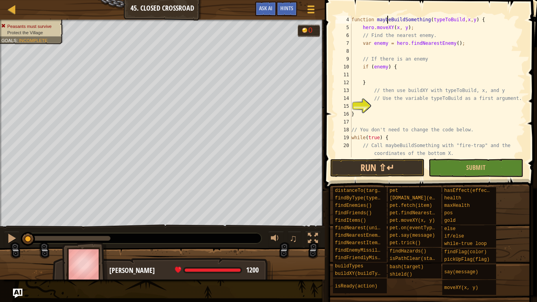
scroll to position [24, 0]
click at [378, 76] on div "function maybeBuildSomething ( typeToBuild , x , y ) { hero . moveXY ( x , y ) …" at bounding box center [437, 94] width 175 height 157
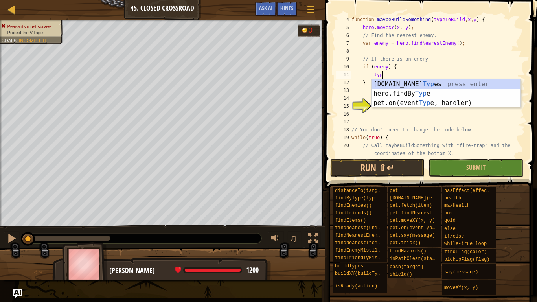
scroll to position [4, 4]
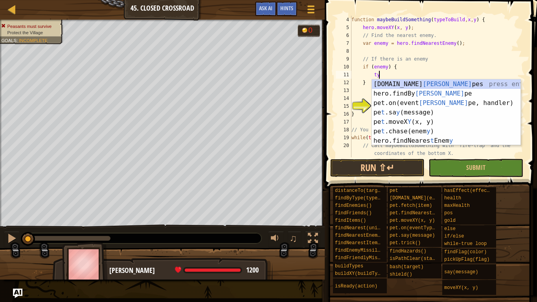
type textarea "t"
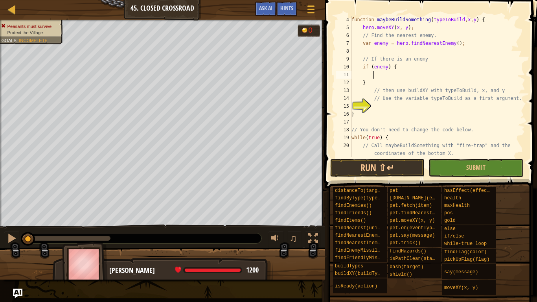
scroll to position [4, 3]
click at [428, 56] on div "function maybeBuildSomething ( typeToBuild , x , y ) { hero . moveXY ( x , y ) …" at bounding box center [437, 94] width 175 height 157
type textarea "// If there is an enemy"
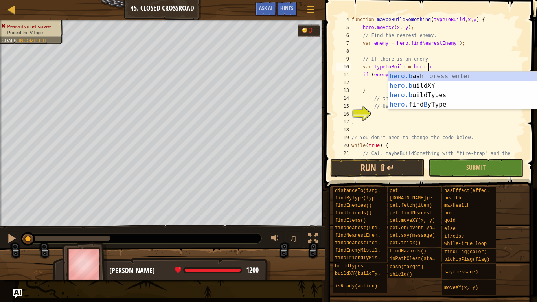
scroll to position [4, 11]
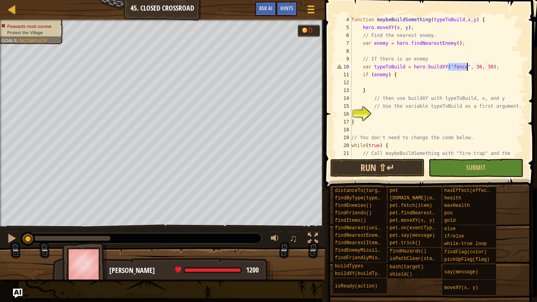
type textarea "if (enemy) {"
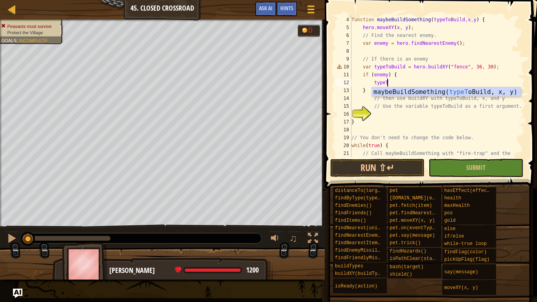
scroll to position [4, 5]
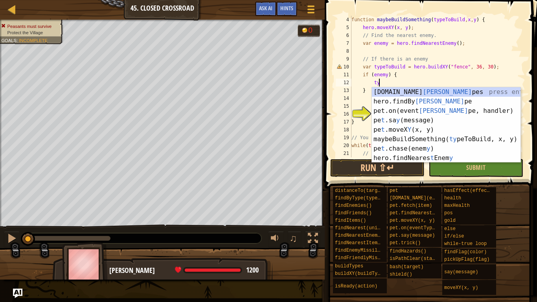
type textarea "t"
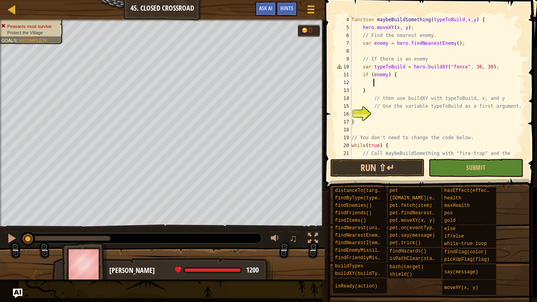
scroll to position [4, 3]
click at [496, 69] on div "function maybeBuildSomething ( typeToBuild , x , y ) { hero . moveXY ( x , y ) …" at bounding box center [437, 98] width 175 height 165
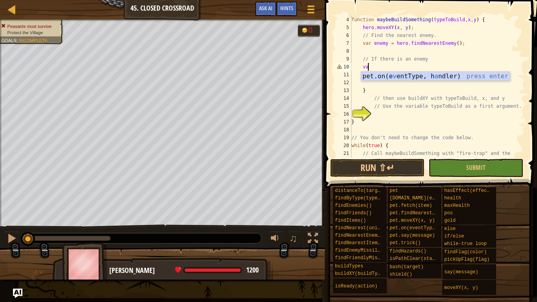
type textarea "v"
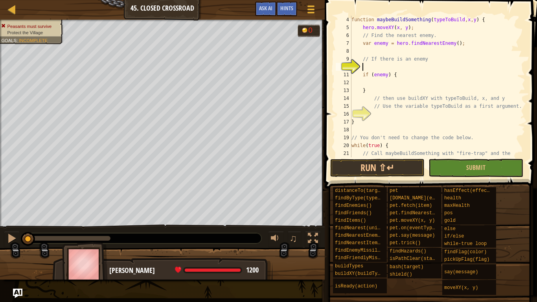
scroll to position [4, 0]
click at [378, 83] on div "function maybeBuildSomething ( typeToBuild , x , y ) { hero . moveXY ( x , y ) …" at bounding box center [437, 98] width 175 height 165
type textarea "// Use the variable typeToBuild as a first argument."
type textarea "}"
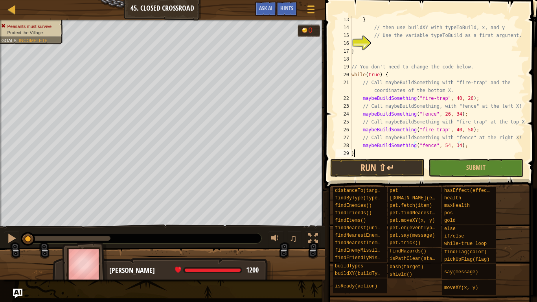
scroll to position [94, 0]
click at [360, 165] on button "Run ⇧↵" at bounding box center [377, 168] width 94 height 18
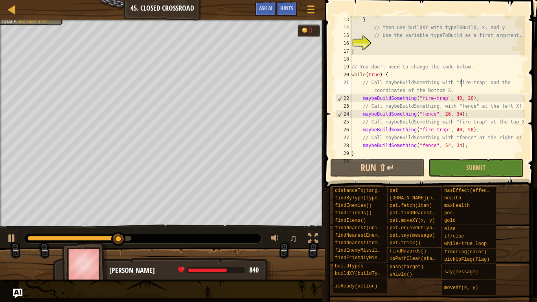
type textarea "// You don't need to change the code below."
type textarea "}"
type textarea "if (enemy) {"
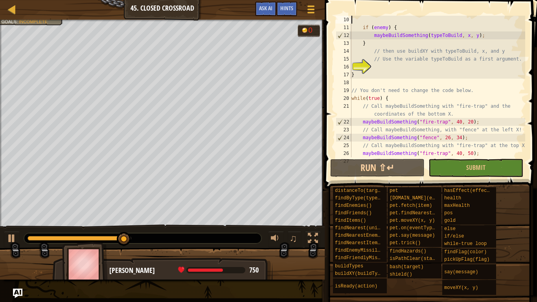
type textarea "// If there is an enemy"
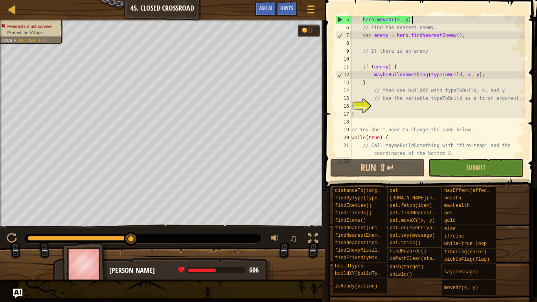
scroll to position [31, 0]
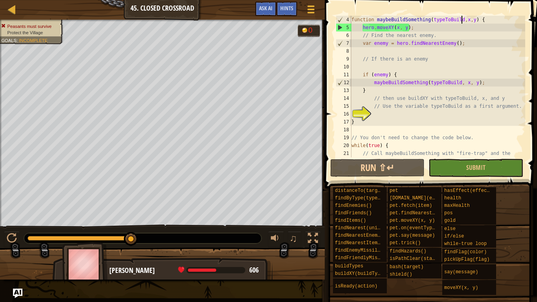
type textarea "// The function defines THREE parameters."
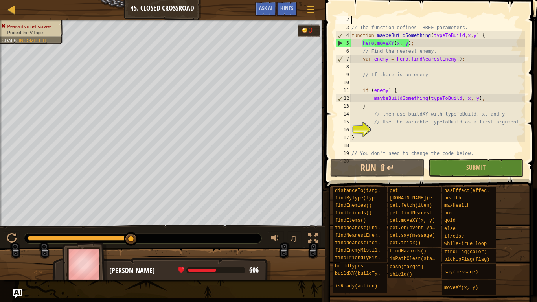
scroll to position [8, 0]
click at [417, 43] on div "// The function defines THREE parameters. function maybeBuildSomething ( typeTo…" at bounding box center [437, 94] width 175 height 157
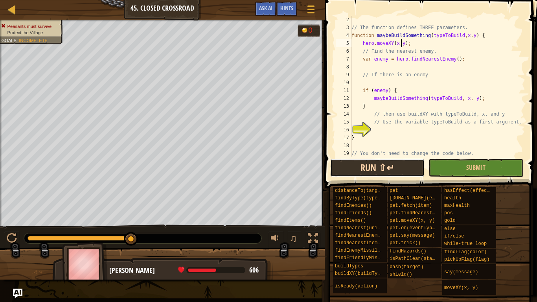
click at [371, 171] on button "Run ⇧↵" at bounding box center [377, 168] width 94 height 18
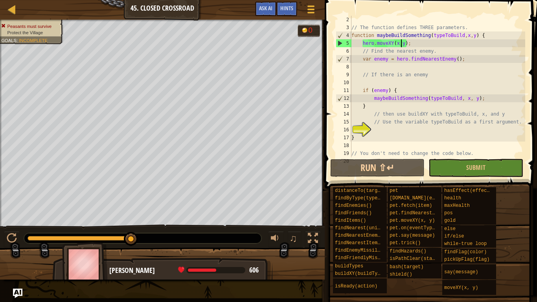
click at [418, 44] on div "// The function defines THREE parameters. function maybeBuildSomething ( typeTo…" at bounding box center [437, 94] width 175 height 157
drag, startPoint x: 359, startPoint y: 59, endPoint x: 461, endPoint y: 58, distance: 101.9
click at [461, 58] on div "// The function defines THREE parameters. function maybeBuildSomething ( typeTo…" at bounding box center [437, 94] width 175 height 157
click at [489, 38] on div "// The function defines THREE parameters. function maybeBuildSomething ( typeTo…" at bounding box center [437, 94] width 175 height 157
drag, startPoint x: 362, startPoint y: 59, endPoint x: 471, endPoint y: 60, distance: 109.0
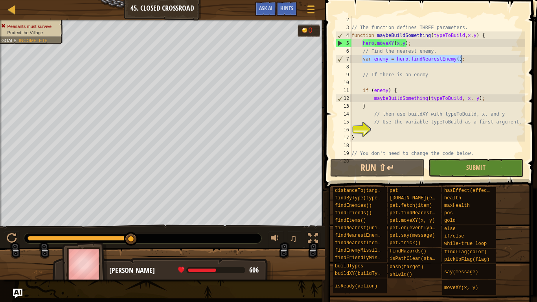
click at [471, 60] on div "// The function defines THREE parameters. function maybeBuildSomething ( typeTo…" at bounding box center [437, 94] width 175 height 157
type textarea "var enemy = hero.findNearestEnemy();"
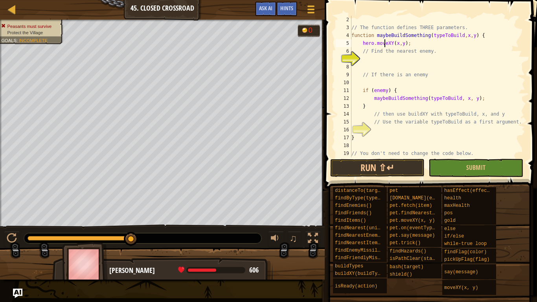
type textarea "function maybeBuildSomething(typeToBuild, x, y) {"
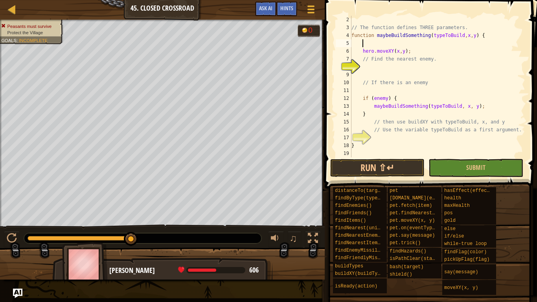
paste textarea "var enemy = hero.findNearestEnemy();"
click at [399, 164] on button "Run ⇧↵" at bounding box center [377, 168] width 94 height 18
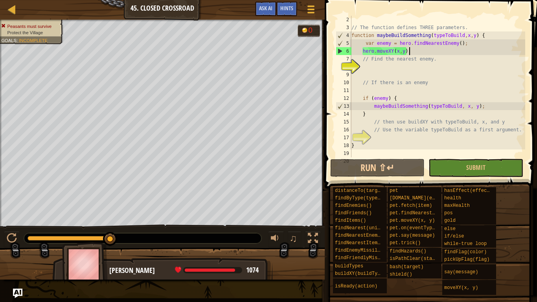
click at [404, 52] on div "// The function defines THREE parameters. function maybeBuildSomething ( typeTo…" at bounding box center [437, 94] width 175 height 157
type textarea "// Find the nearest enemy."
type textarea "// If there is an enemy"
type textarea "// Use the variable typeToBuild as a first argument."
type textarea "}"
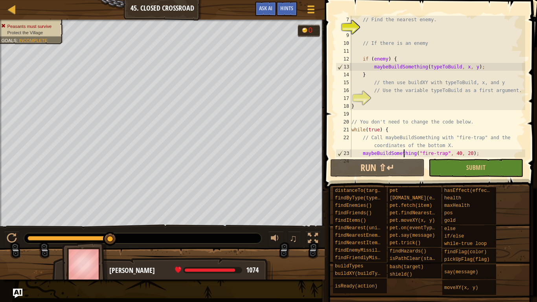
scroll to position [71, 0]
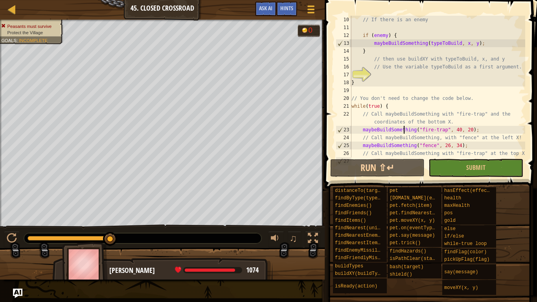
type textarea "// You don't need to change the code below."
type textarea "}"
type textarea "if (enemy) {"
type textarea "// If there is an enemy"
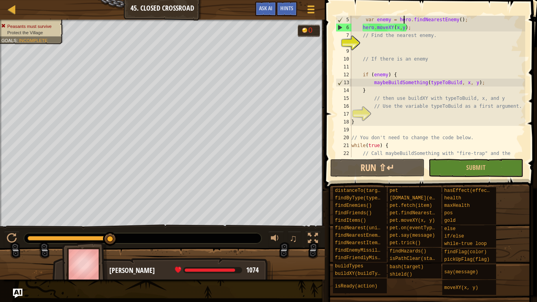
scroll to position [24, 0]
type textarea "// The function defines THREE parameters."
type textarea "// Only build if you see an enemy."
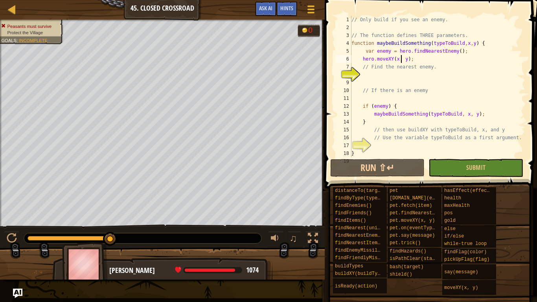
click at [387, 155] on div "// Only build if you see an enemy. // The function defines THREE parameters. fu…" at bounding box center [437, 94] width 175 height 157
click at [382, 166] on button "Run ⇧↵" at bounding box center [377, 168] width 94 height 18
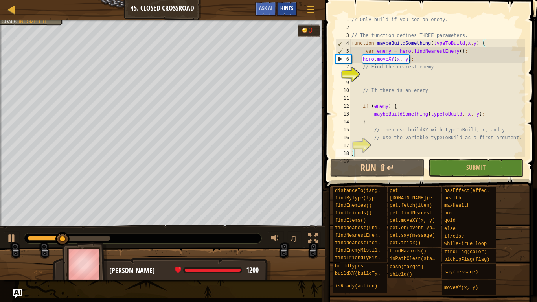
click at [282, 7] on span "Hints" at bounding box center [286, 7] width 13 height 7
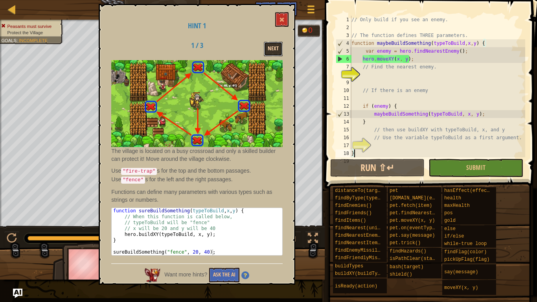
click at [270, 44] on button "Next" at bounding box center [273, 49] width 19 height 15
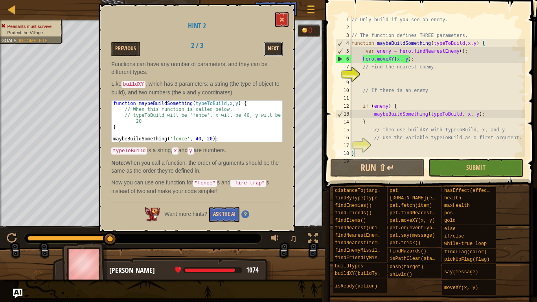
click at [271, 44] on button "Next" at bounding box center [273, 49] width 19 height 15
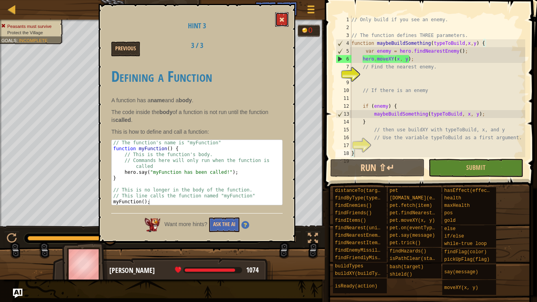
click at [281, 22] on span at bounding box center [282, 20] width 6 height 6
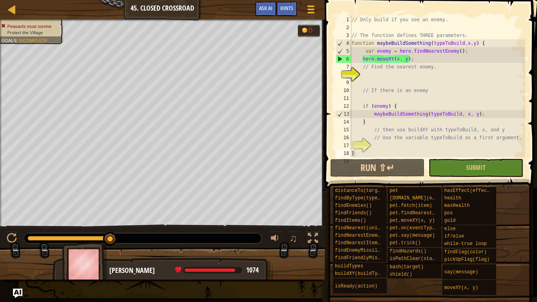
click at [405, 59] on div "// Only build if you see an enemy. // The function defines THREE parameters. fu…" at bounding box center [437, 94] width 175 height 157
click at [389, 166] on button "Run ⇧↵" at bounding box center [377, 168] width 94 height 18
click at [466, 50] on div "// Only build if you see an enemy. // The function defines THREE parameters. fu…" at bounding box center [437, 94] width 175 height 157
type textarea "var enemy = hero.findNearestEnemy();"
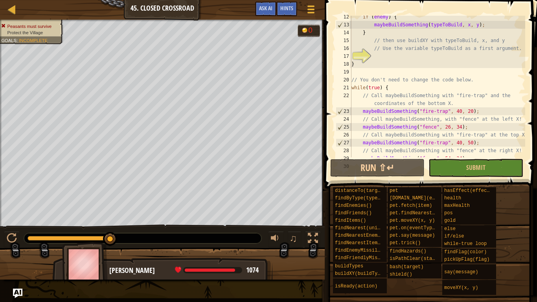
scroll to position [110, 0]
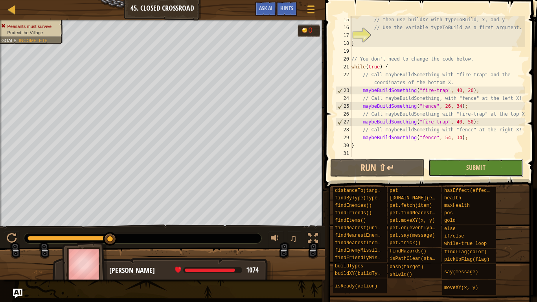
click at [446, 160] on button "Submit" at bounding box center [476, 168] width 94 height 18
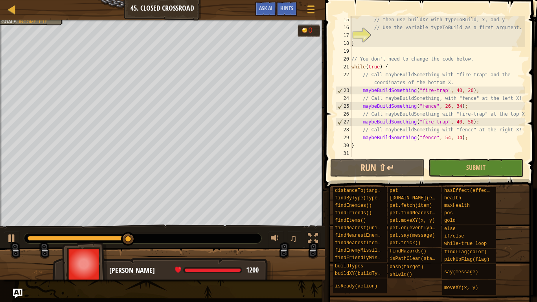
click at [64, 291] on div "Map Computer Science 2 45. Closed Crossroad Game Menu Done Hints Ask AI 1 ההההה…" at bounding box center [268, 151] width 537 height 302
